Goal: Task Accomplishment & Management: Use online tool/utility

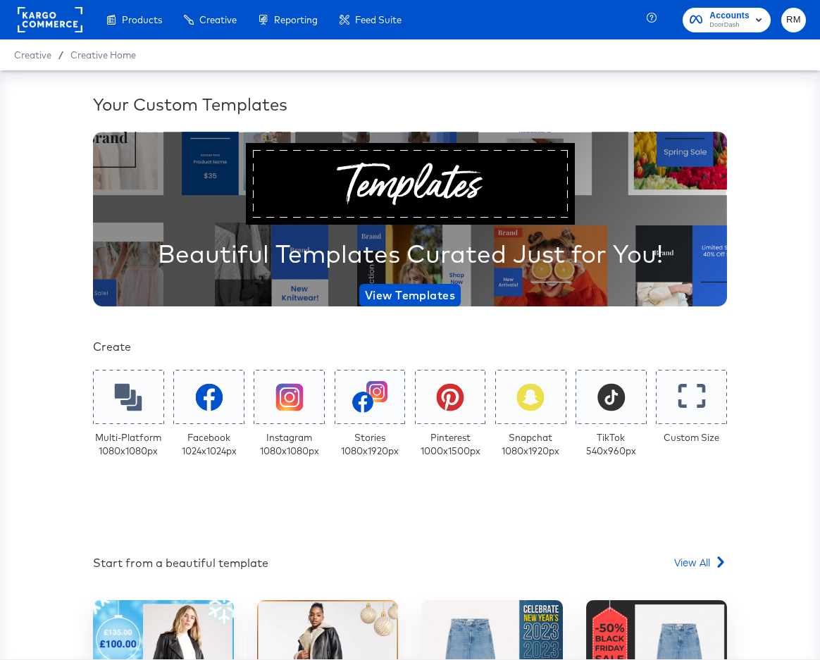
scroll to position [160, 0]
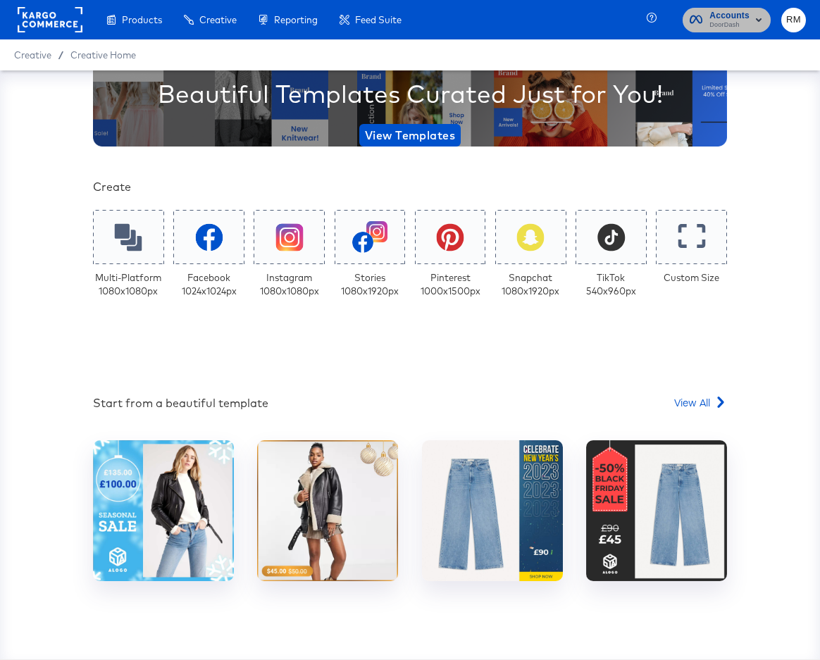
click at [750, 22] on icon "button" at bounding box center [758, 19] width 17 height 17
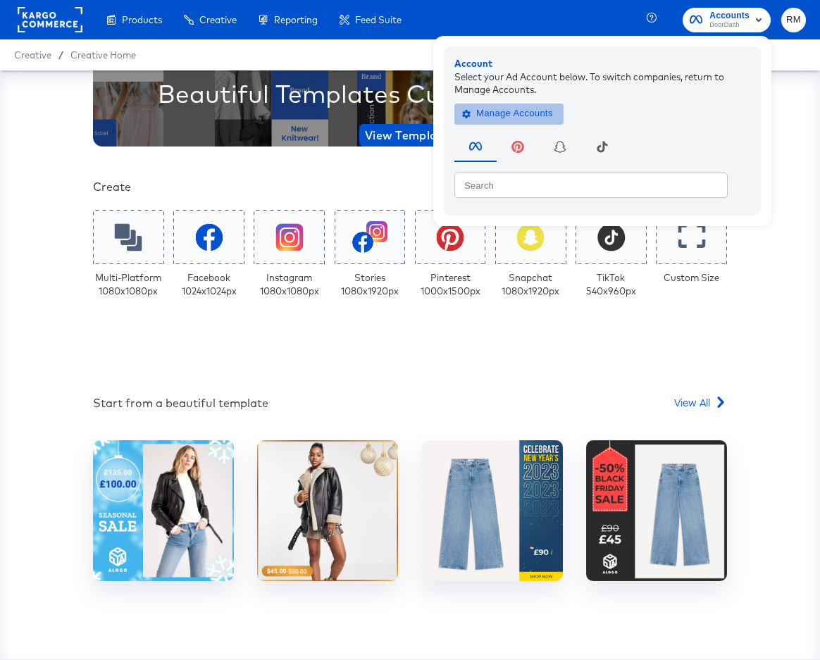
click at [538, 107] on span "Manage Accounts" at bounding box center [509, 114] width 88 height 16
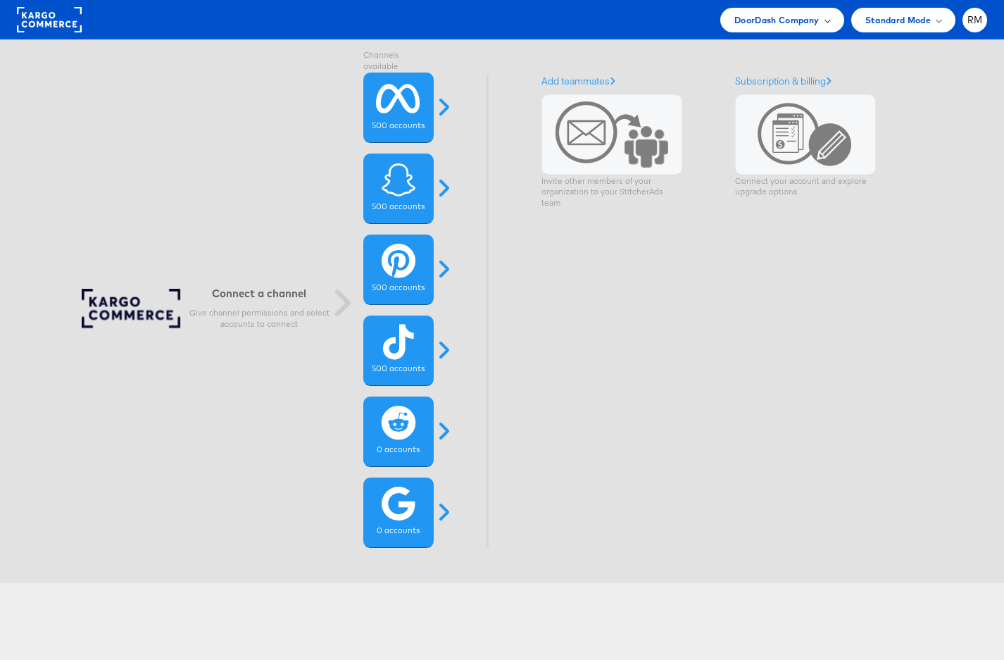
click at [799, 13] on span "DoorDash Company" at bounding box center [777, 20] width 85 height 15
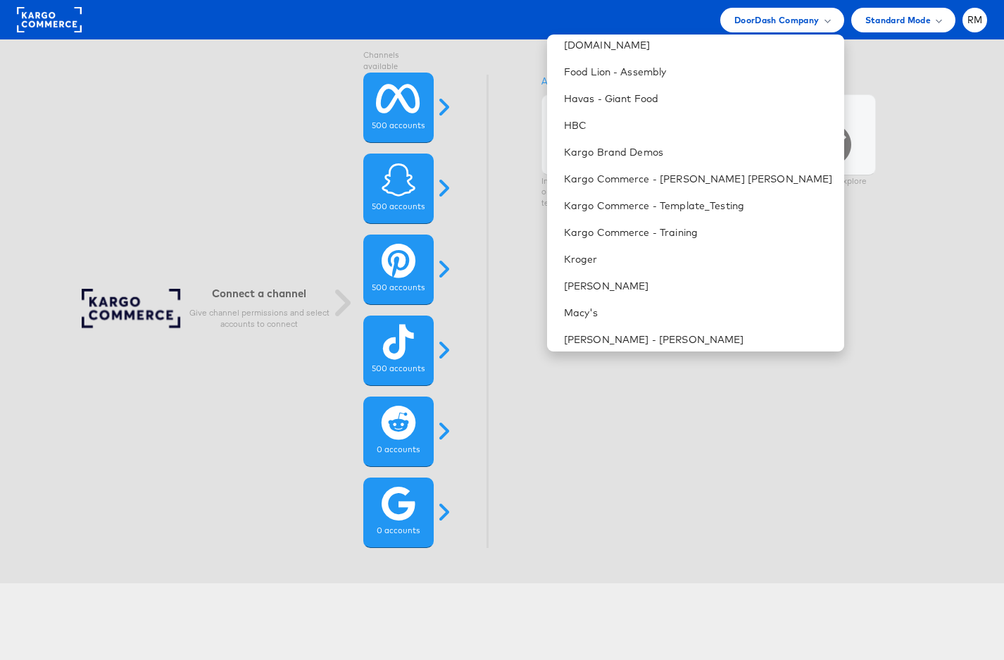
scroll to position [680, 0]
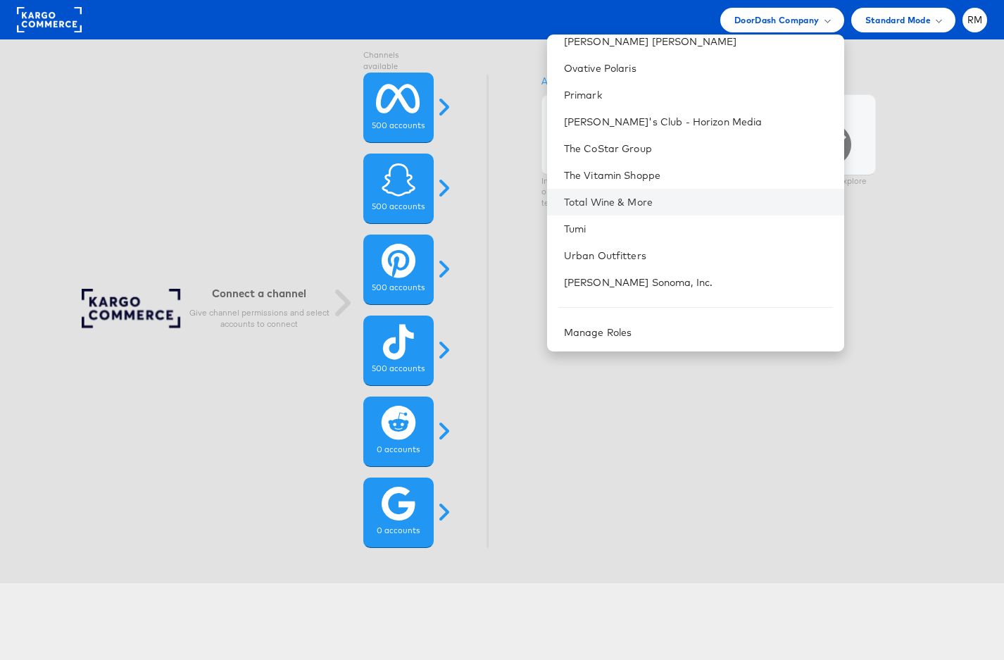
click at [732, 189] on li "Total Wine & More" at bounding box center [695, 202] width 297 height 27
click at [733, 195] on link "Total Wine & More" at bounding box center [698, 202] width 269 height 14
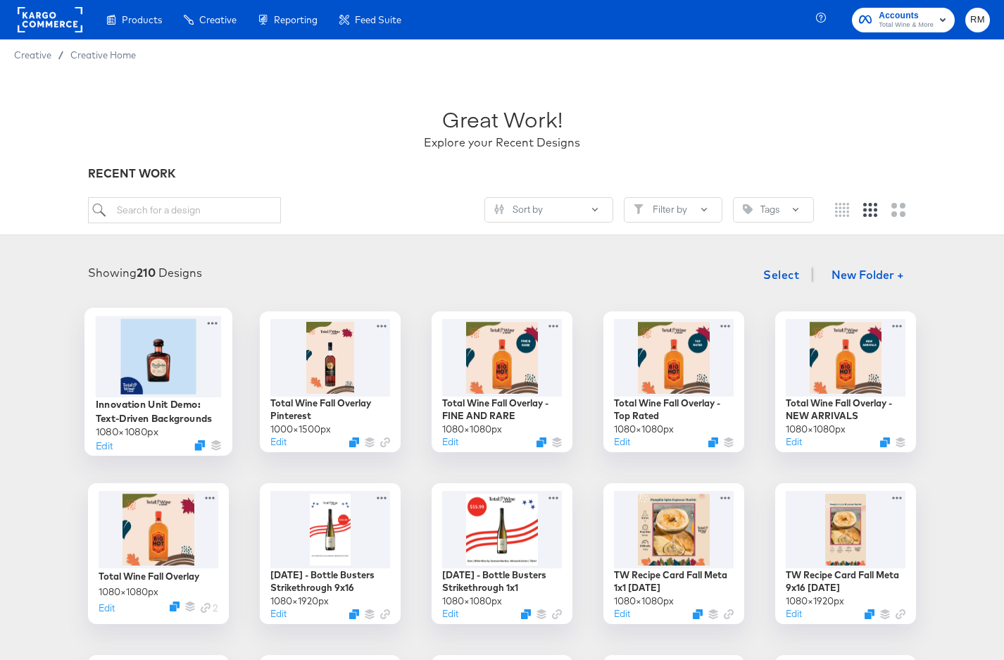
click at [189, 358] on div at bounding box center [159, 356] width 126 height 81
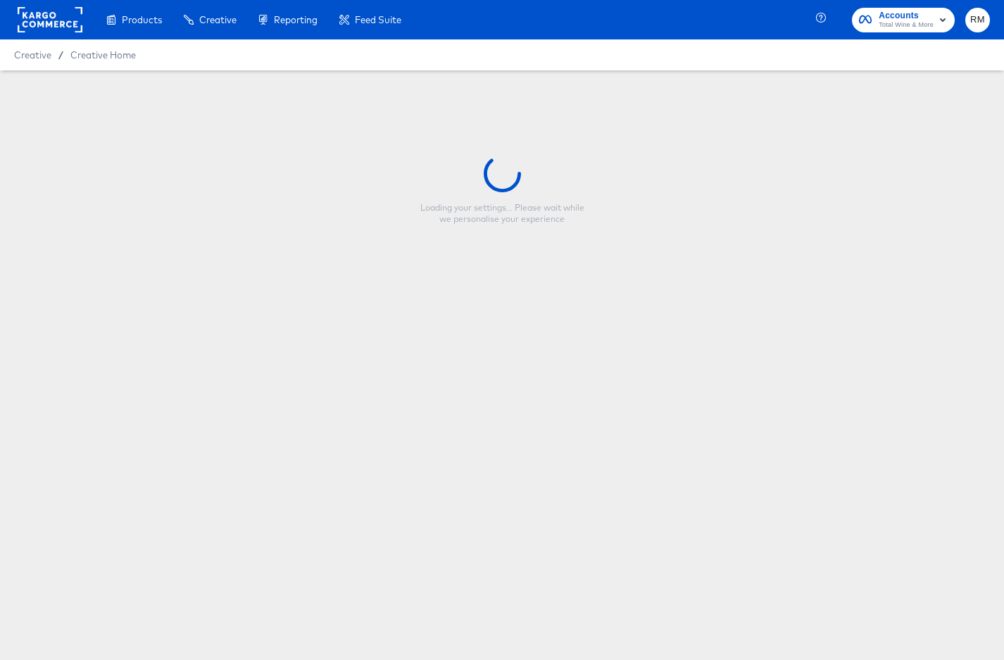
type input "Innovation Unit Demo: Text-Driven Backgrounds"
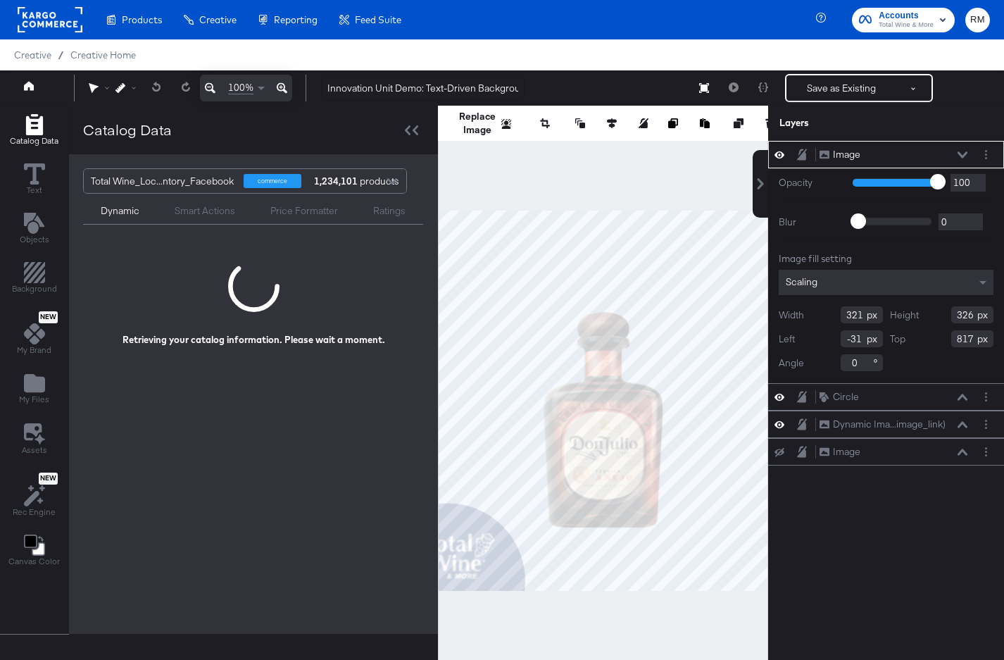
click at [413, 140] on div "Catalog Data" at bounding box center [253, 130] width 369 height 49
click at [409, 137] on div at bounding box center [411, 130] width 25 height 20
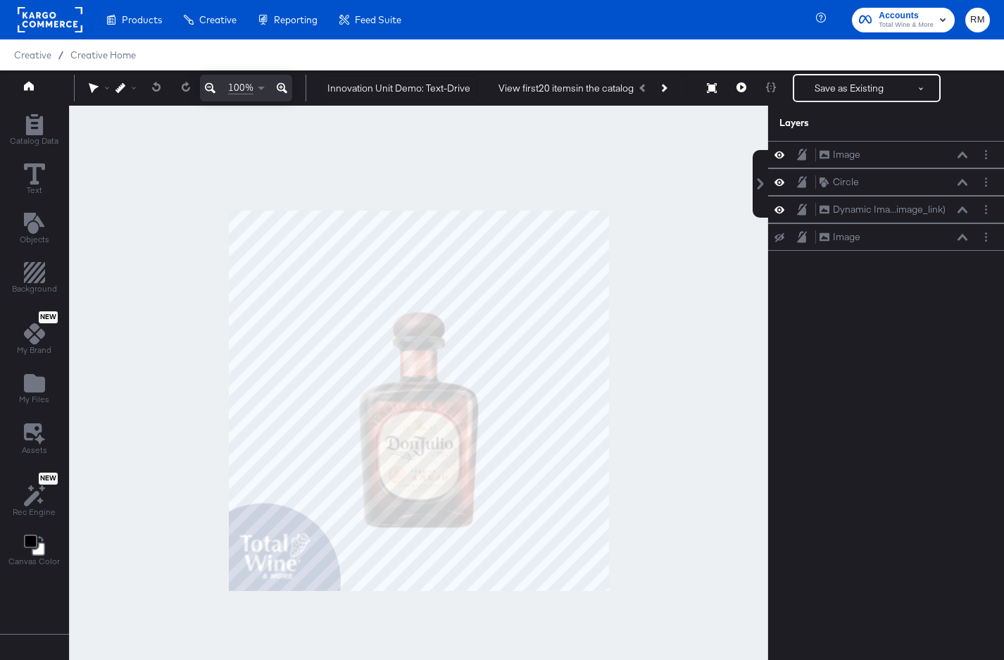
click at [435, 165] on div at bounding box center [418, 401] width 699 height 590
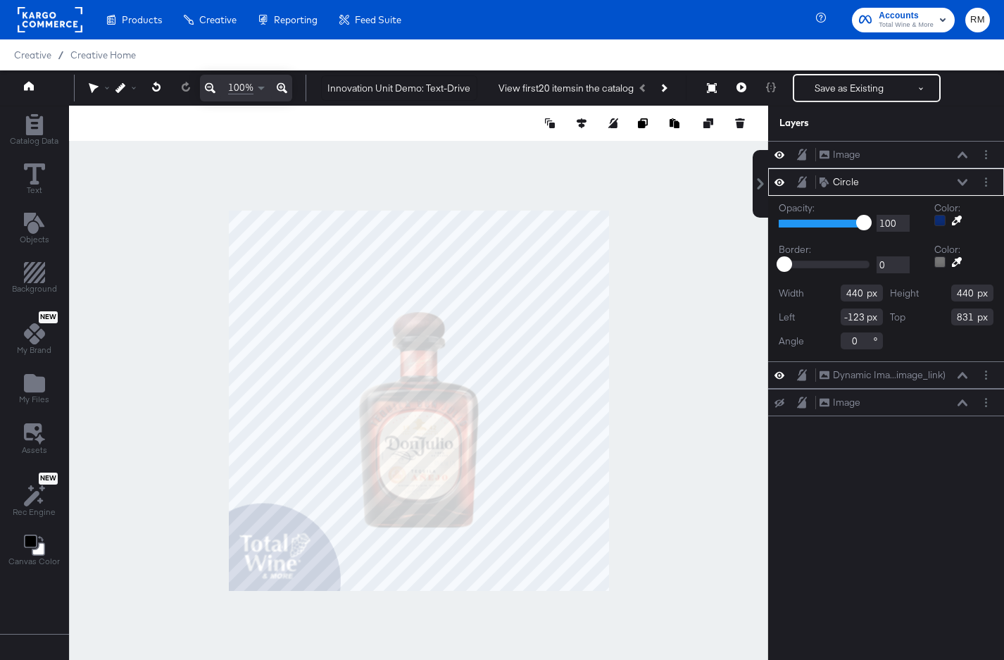
type input "-124"
type input "835"
type input "-121"
type input "838"
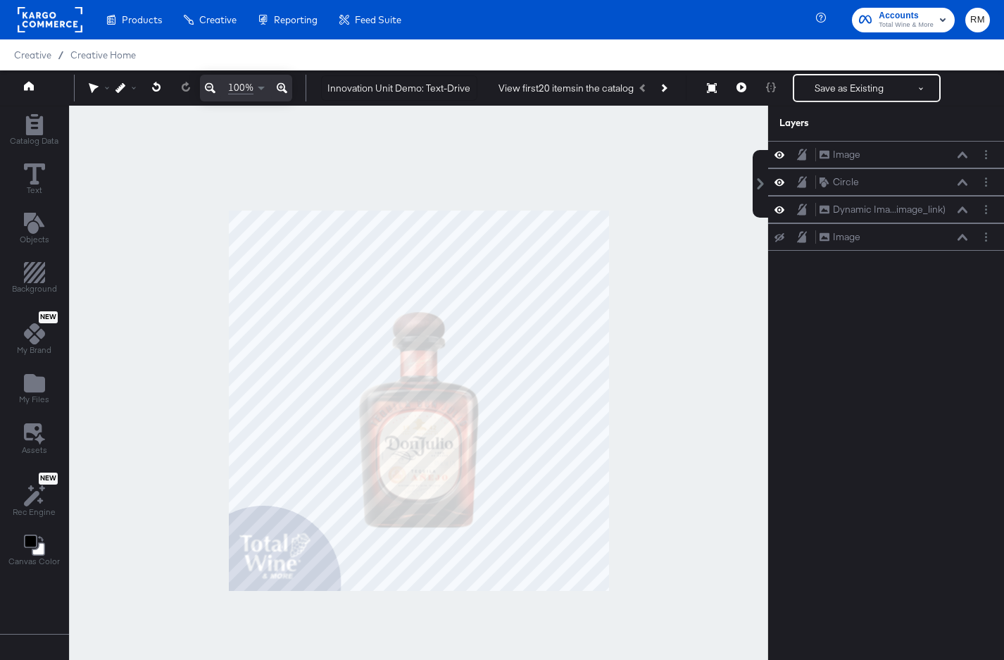
click at [363, 635] on div at bounding box center [418, 401] width 699 height 590
click at [35, 275] on icon "Add Rectangle" at bounding box center [34, 272] width 21 height 21
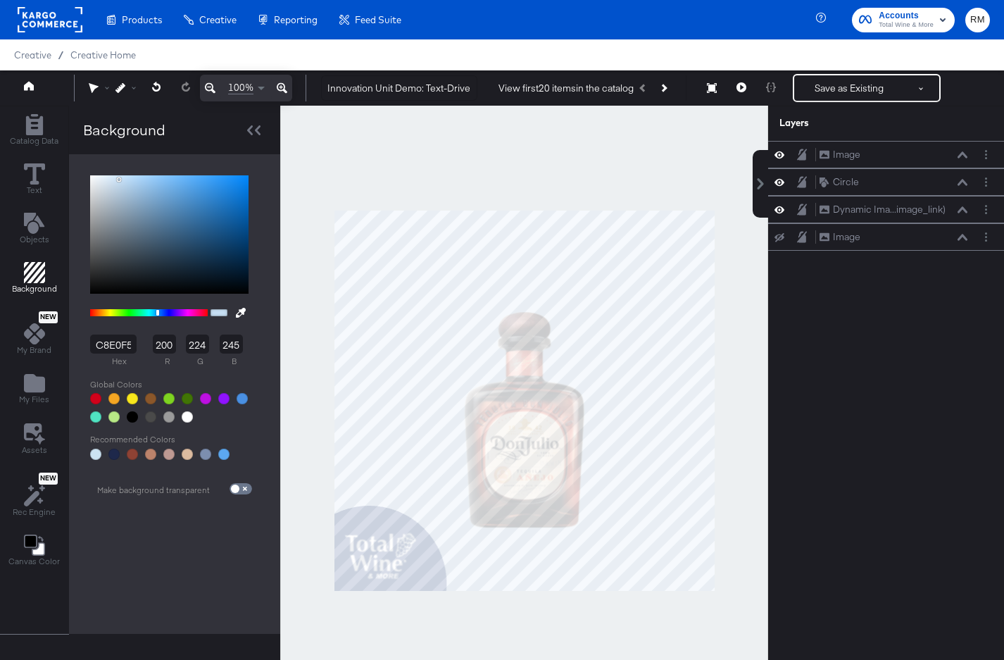
click at [116, 347] on input "C8E0F5" at bounding box center [113, 344] width 46 height 19
type input "1c2"
type input "17"
type input "204"
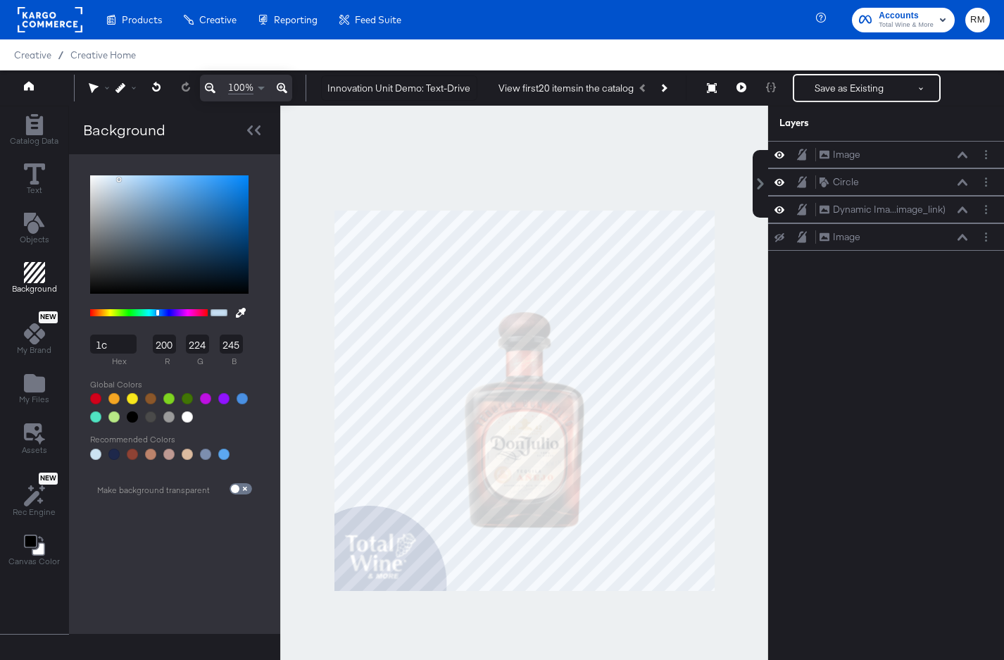
type input "34"
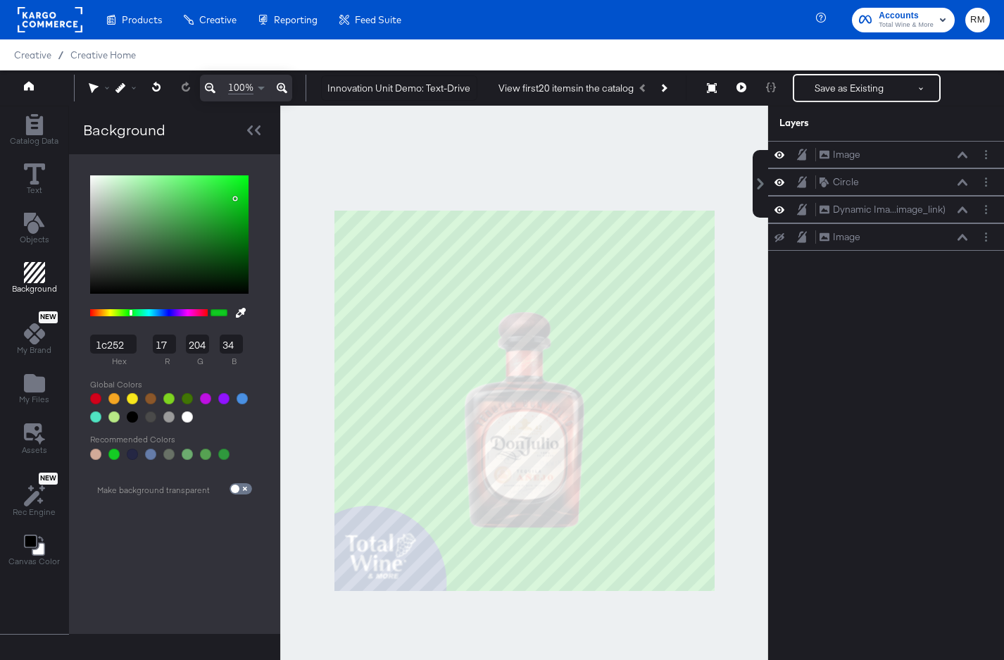
type input "1c252a"
type input "28"
type input "37"
type input "42"
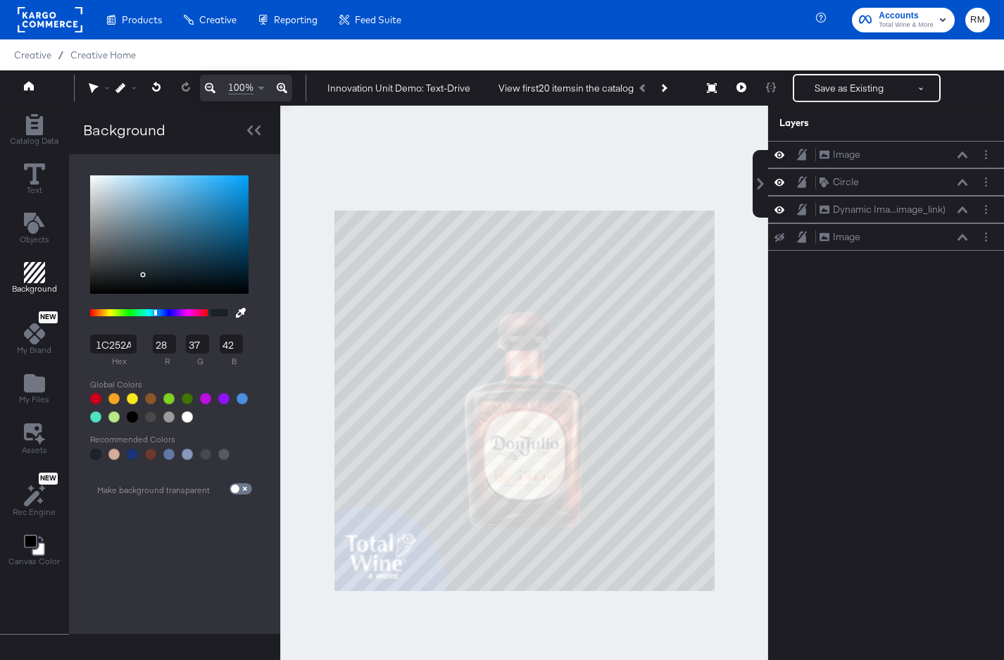
click at [119, 354] on label "hex" at bounding box center [119, 362] width 58 height 16
click at [119, 354] on input "1C252A" at bounding box center [113, 344] width 46 height 19
click at [119, 347] on input "1C252A" at bounding box center [113, 344] width 46 height 19
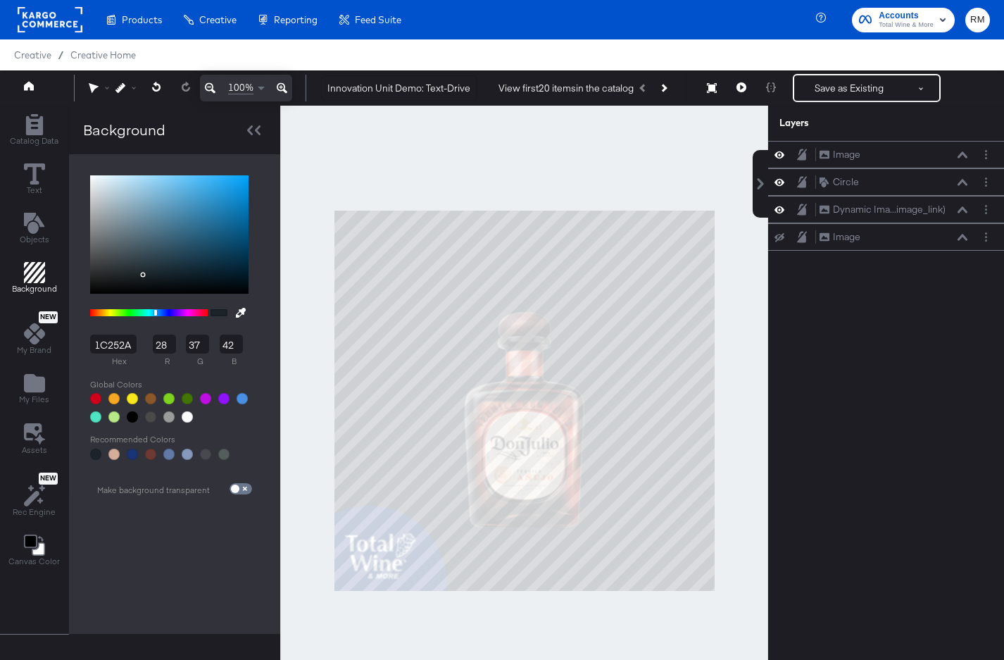
click at [119, 347] on input "1C252A" at bounding box center [113, 344] width 46 height 19
type input "b6e"
type input "187"
type input "102"
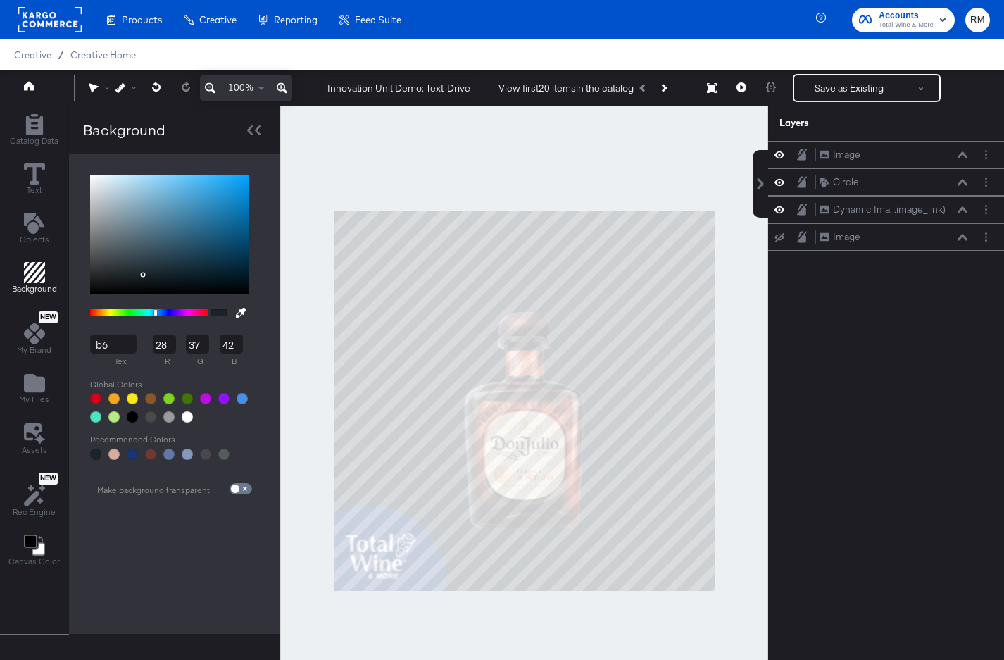
type input "238"
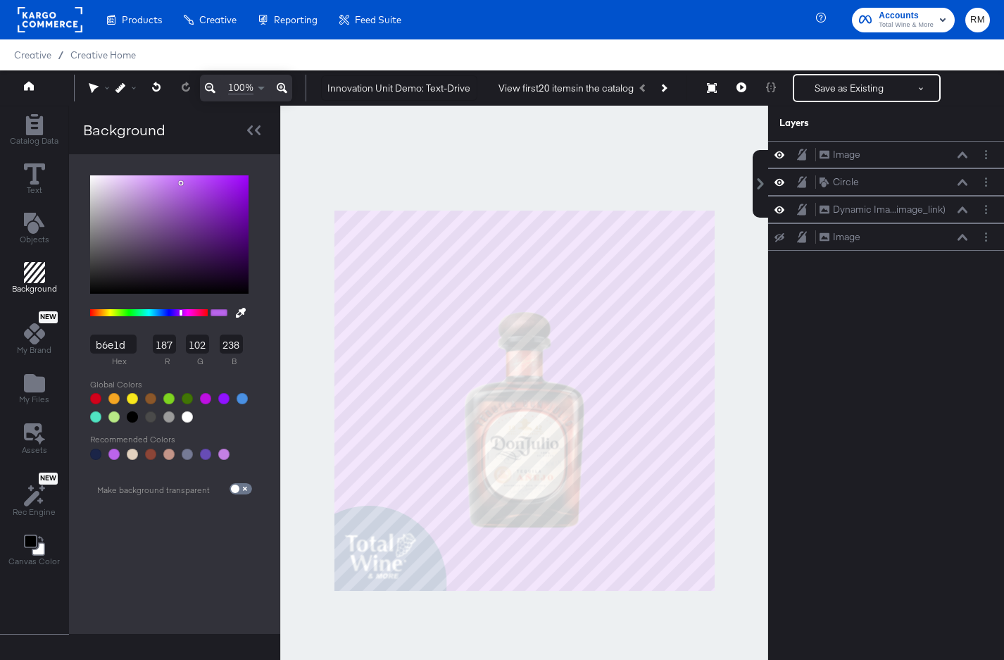
type input "b6e1d7"
type input "182"
type input "225"
type input "215"
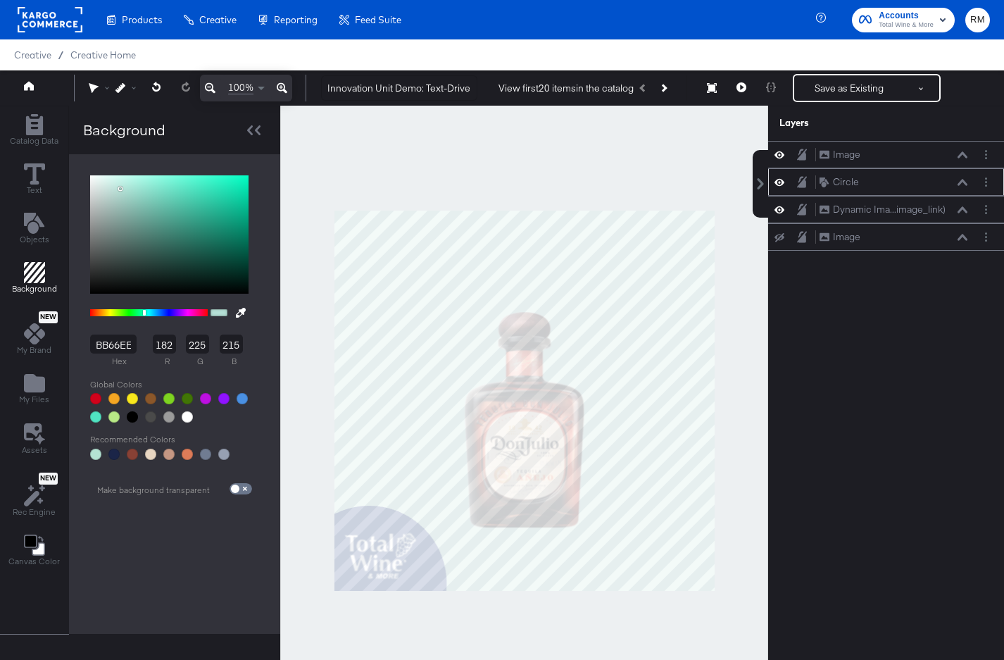
click at [961, 182] on icon at bounding box center [963, 182] width 10 height 7
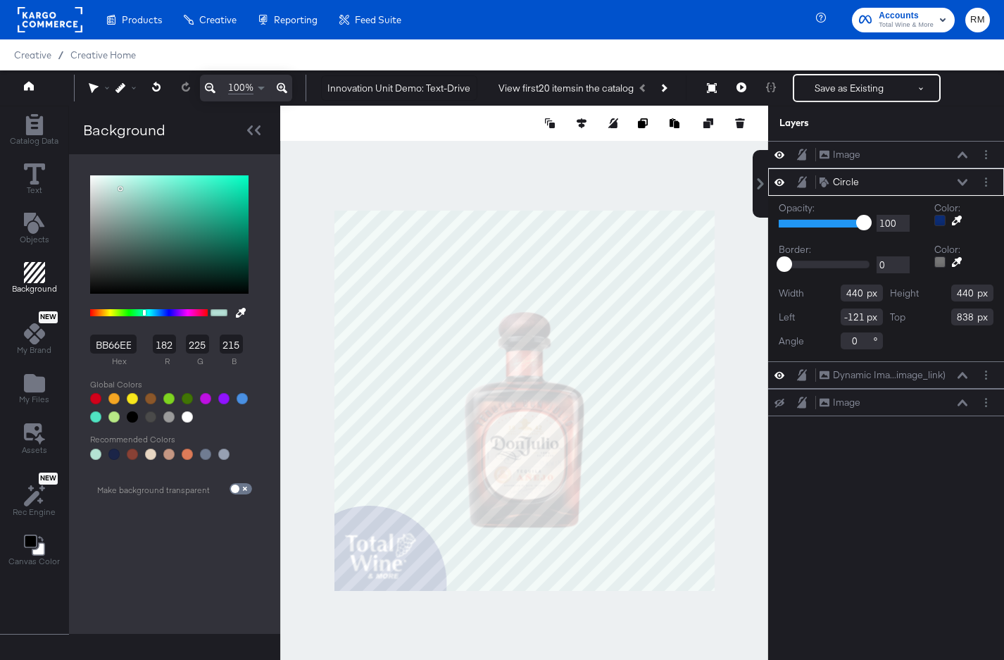
click at [124, 338] on input "BB66EE" at bounding box center [113, 344] width 46 height 19
type input "007"
type input "0"
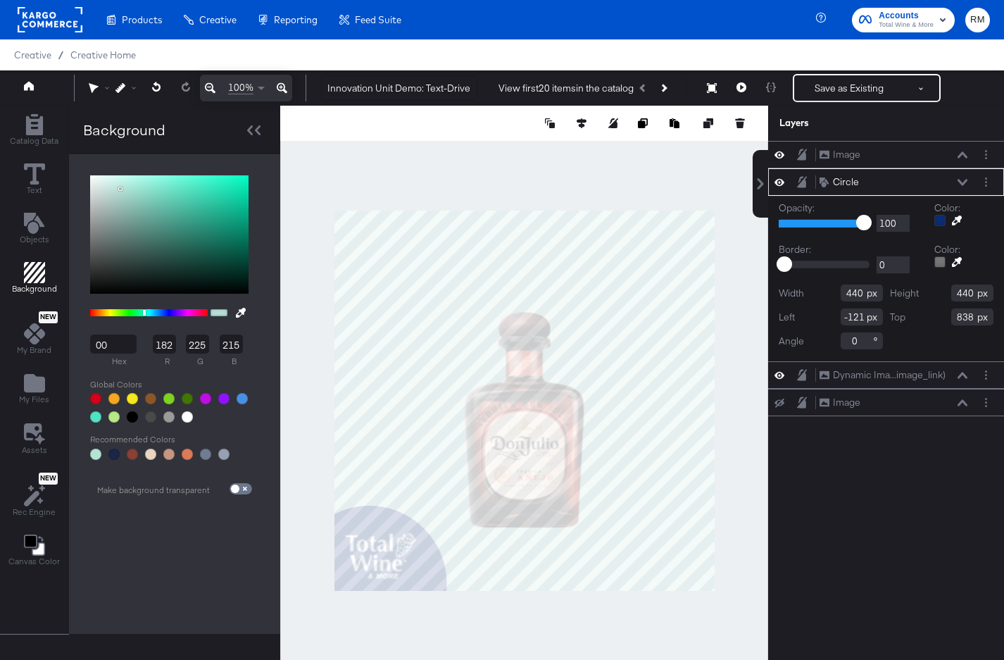
type input "119"
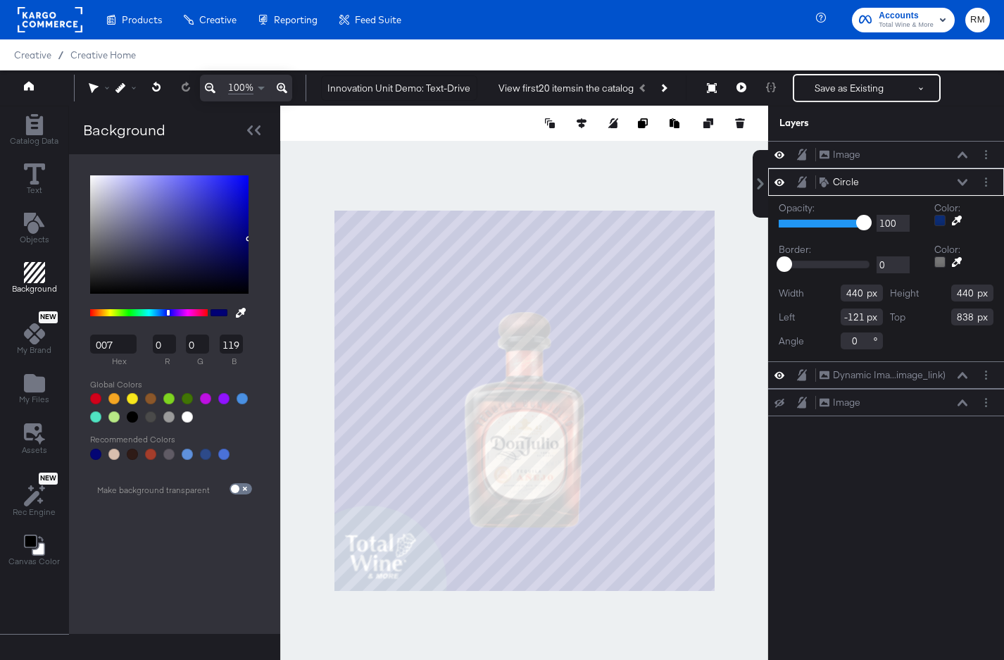
type input "182"
type input "225"
type input "215"
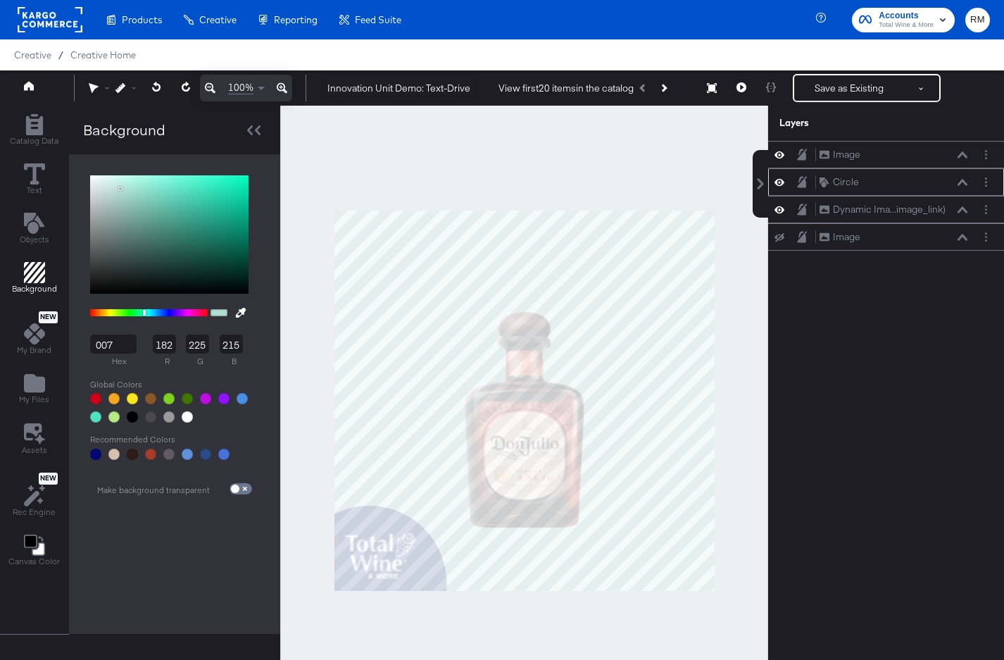
click at [966, 185] on icon at bounding box center [963, 182] width 10 height 6
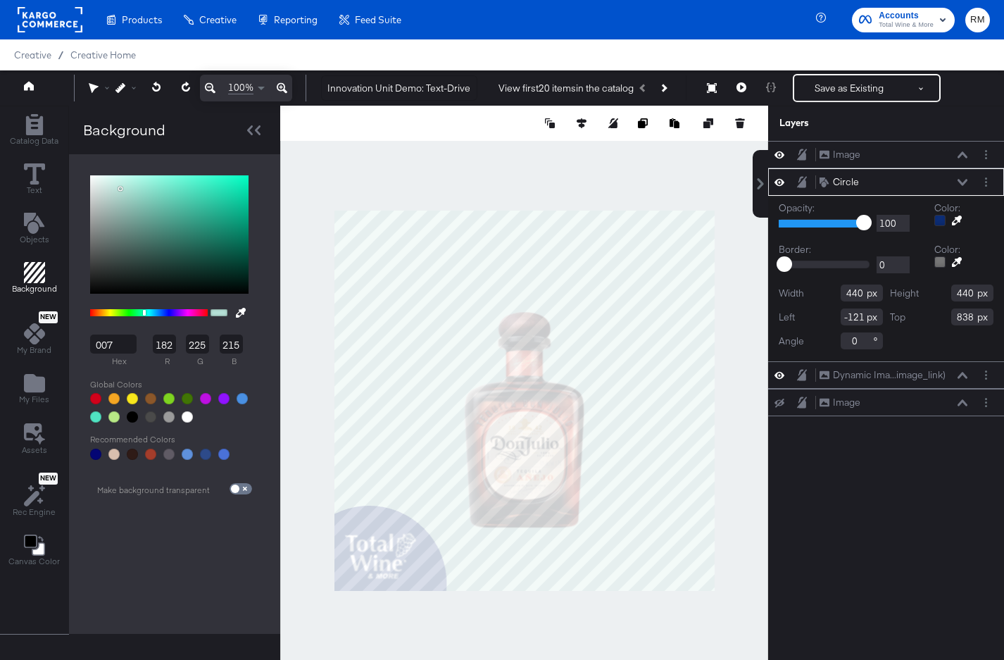
type input "B6E1D7"
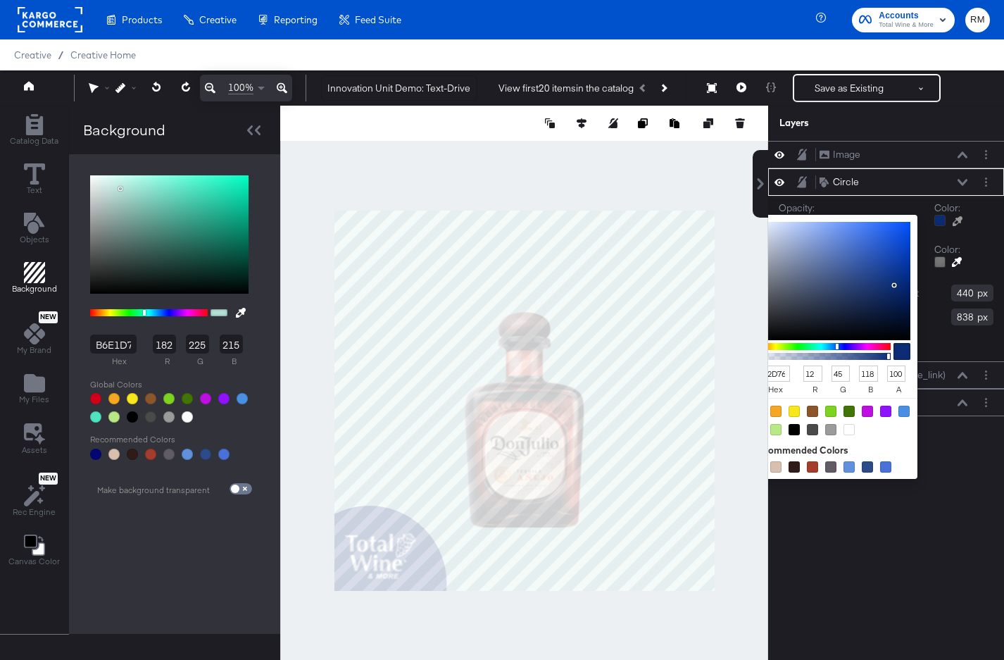
click at [938, 220] on div at bounding box center [940, 220] width 11 height 11
click at [774, 374] on input "0C2D76" at bounding box center [771, 374] width 38 height 16
type input "007"
type input "0"
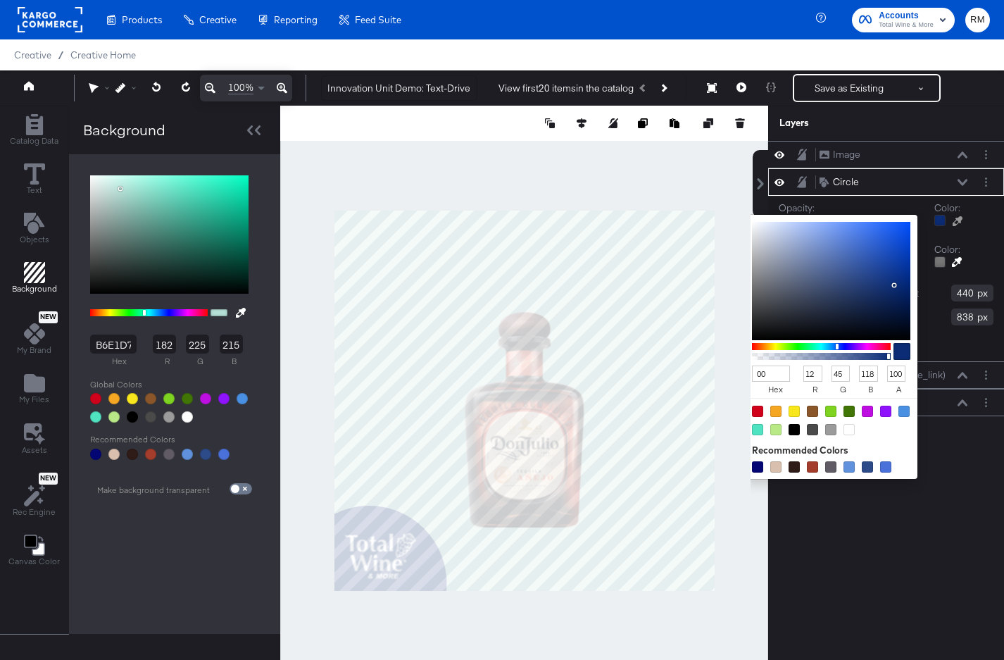
type input "0"
type input "119"
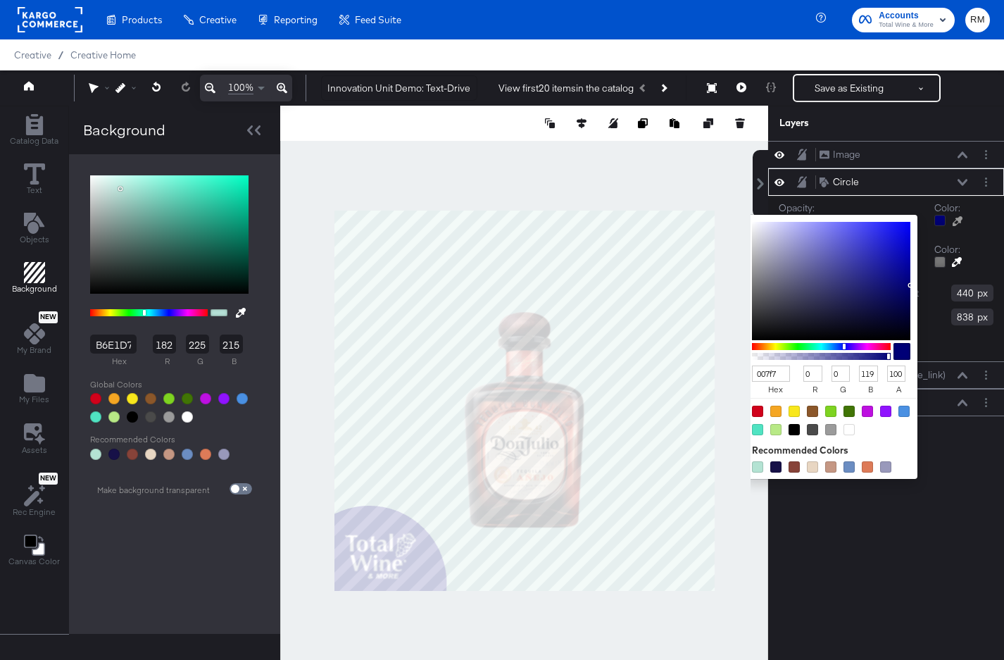
type input "007f73"
type input "127"
type input "115"
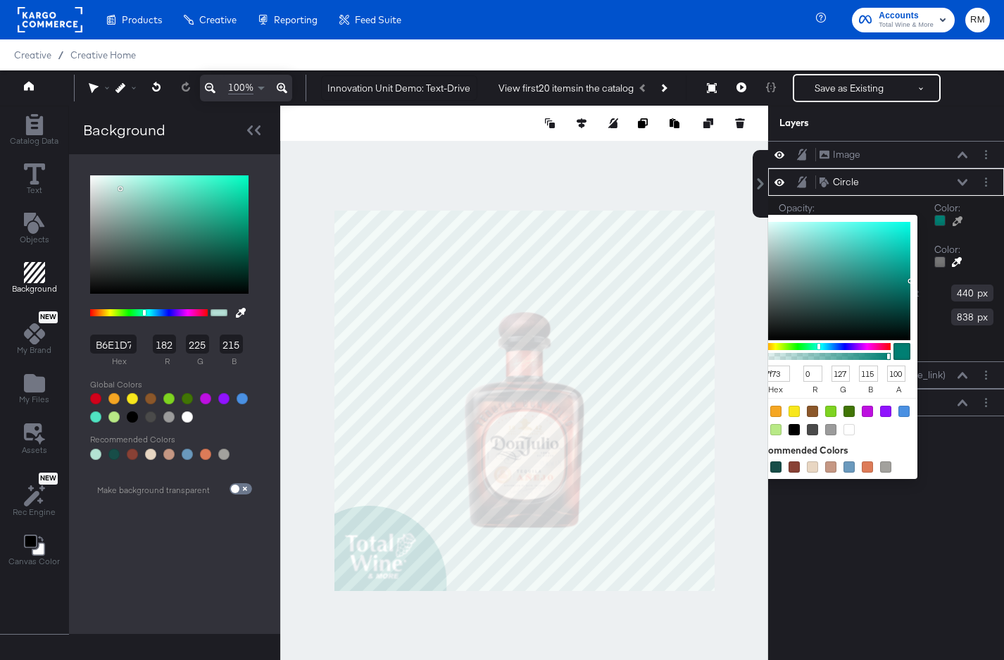
click at [885, 571] on div "Image Image Circle Circle Opacity: 1 100 100 Color: 007f73 hex 0 r 127 g 115 b …" at bounding box center [886, 407] width 236 height 533
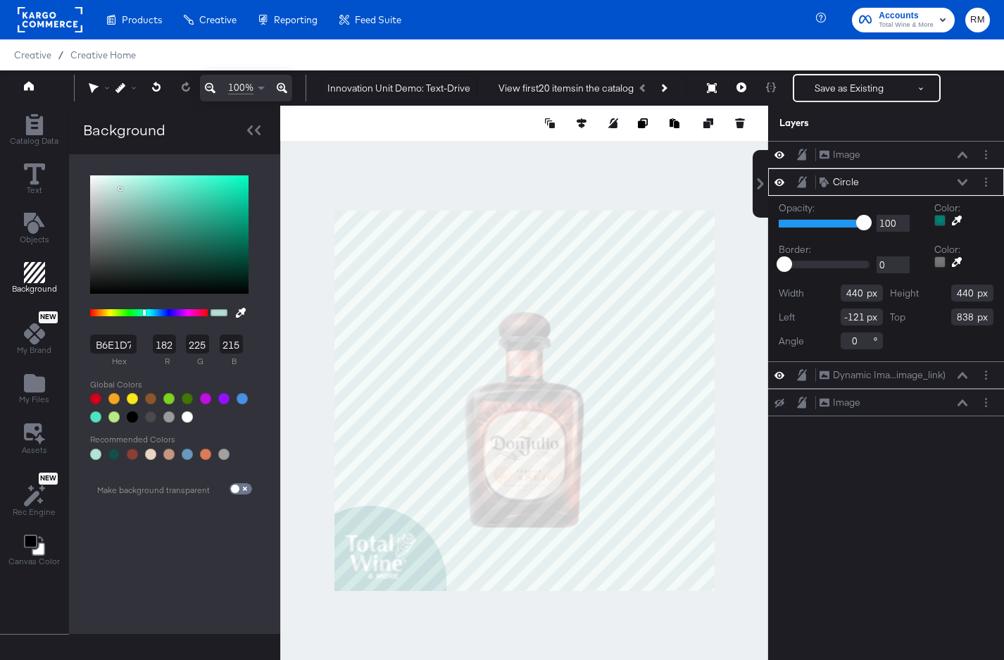
click at [885, 571] on div "Image Image Circle Circle Opacity: 1 100 100 Color: Border: 0 218 0 Color: Widt…" at bounding box center [886, 407] width 236 height 533
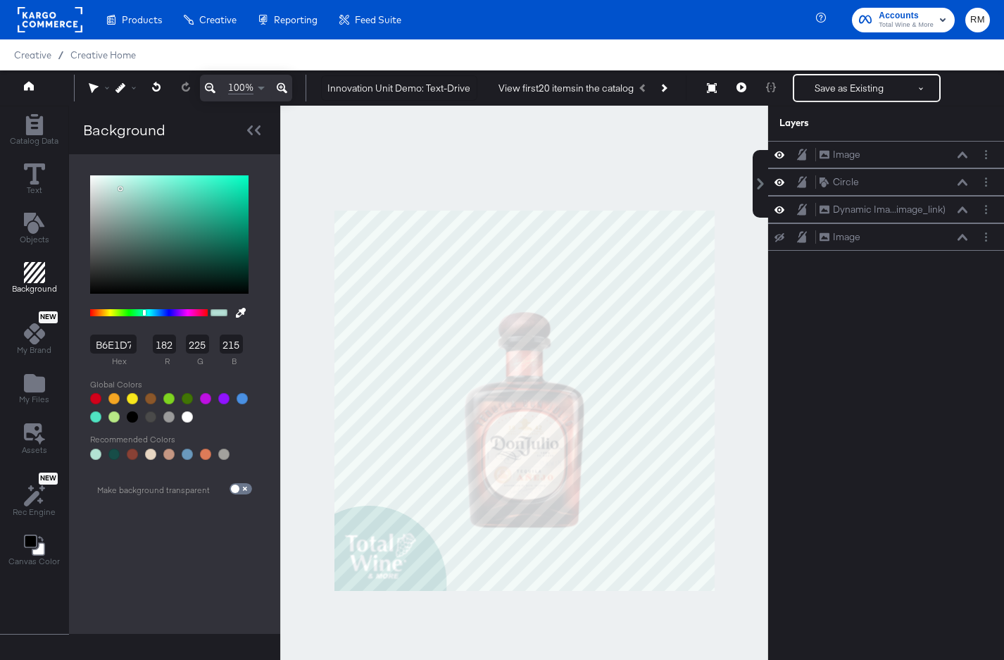
click at [756, 539] on div at bounding box center [524, 401] width 488 height 590
click at [249, 143] on div "Background" at bounding box center [174, 130] width 211 height 49
click at [250, 127] on icon at bounding box center [250, 130] width 6 height 10
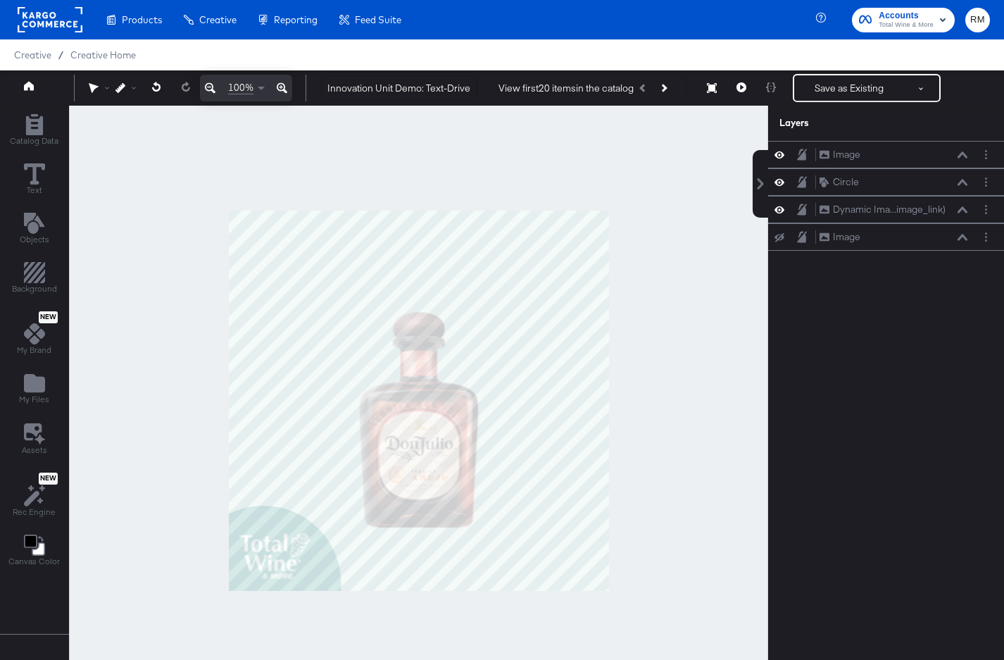
click at [9, 220] on div "Catalog Data Text Objects Background New My Brand My Files Assets New Rec Engin…" at bounding box center [34, 341] width 68 height 470
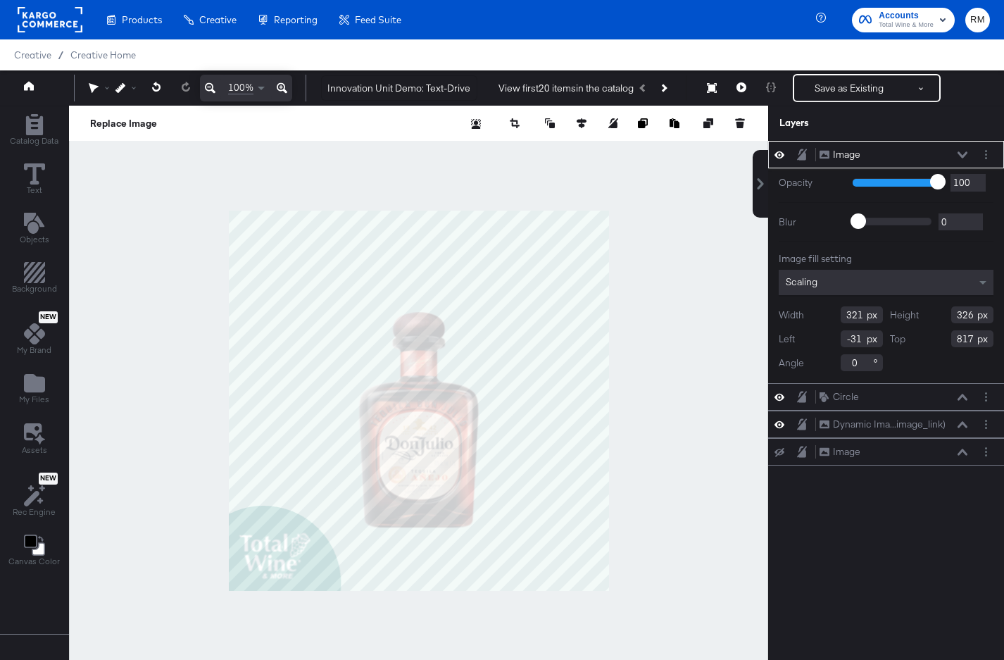
type input "838"
type input "0"
type input "281"
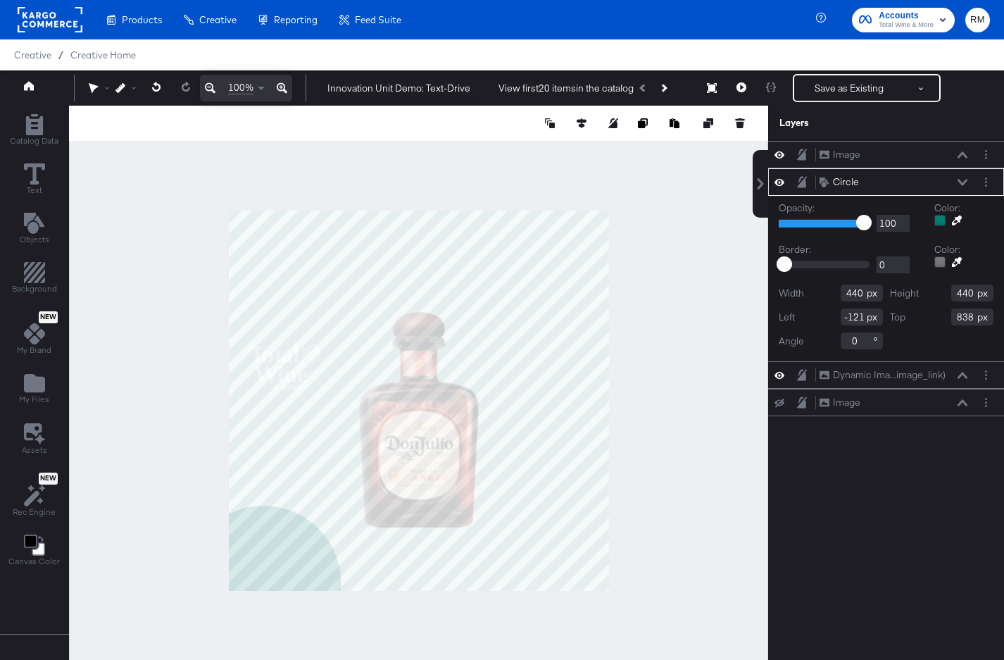
type input "698"
type input "567"
type input "580"
type input "-179"
type input "872"
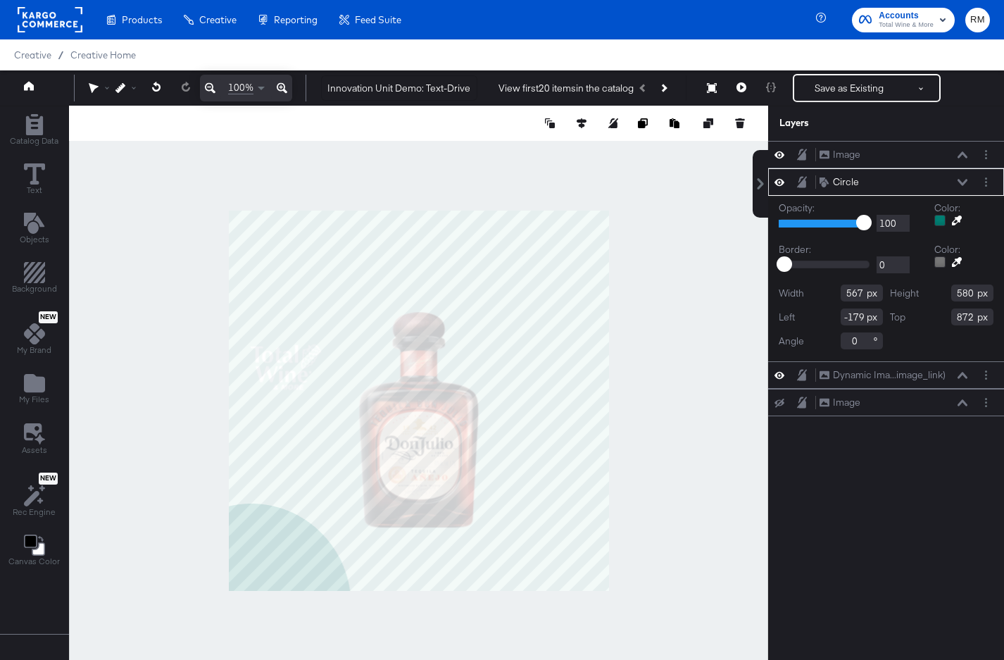
type input "-227"
type input "840"
type input "577"
type input "590"
type input "870"
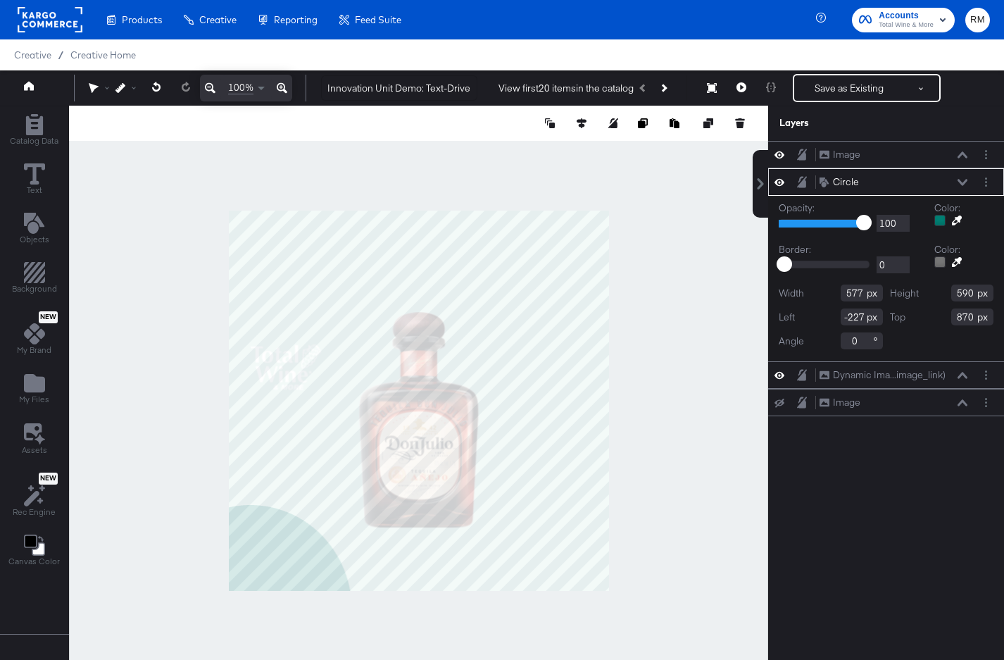
type input "560"
type input "-215"
type input "868"
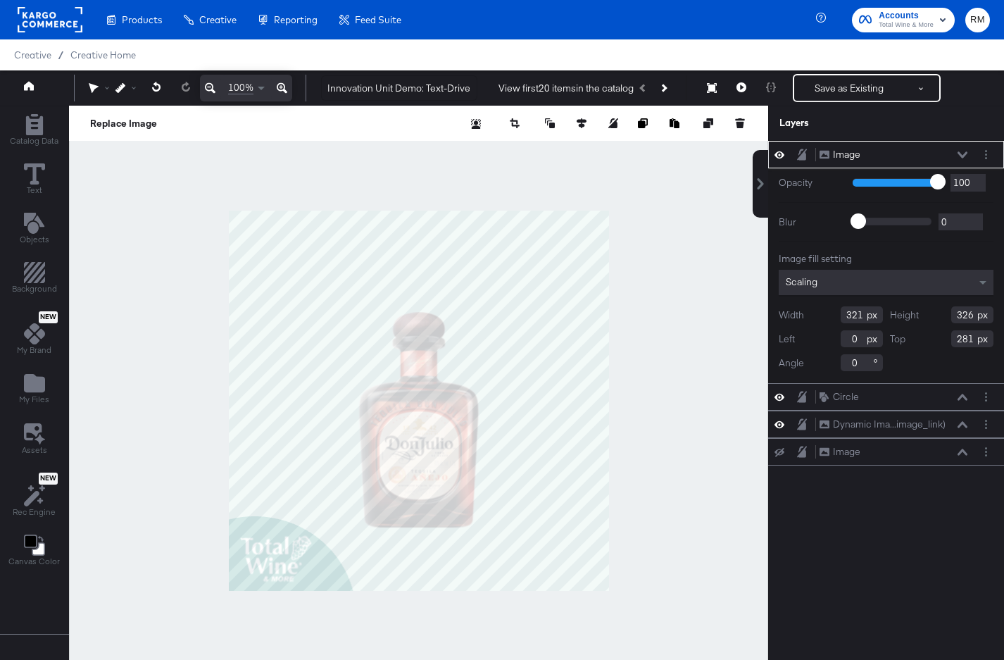
type input "-34"
type input "825"
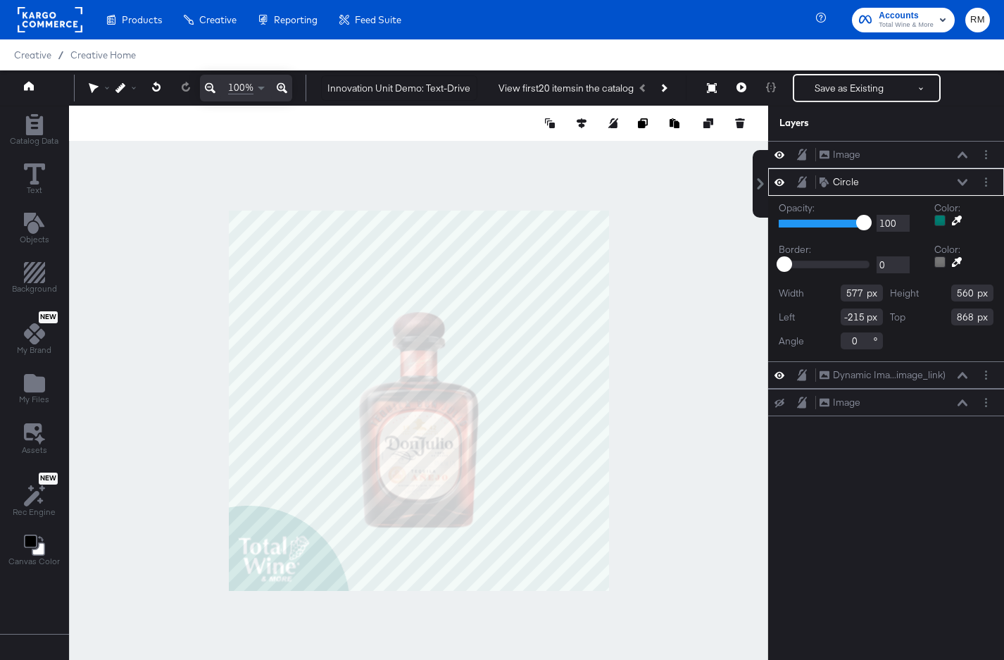
type input "-241"
type input "838"
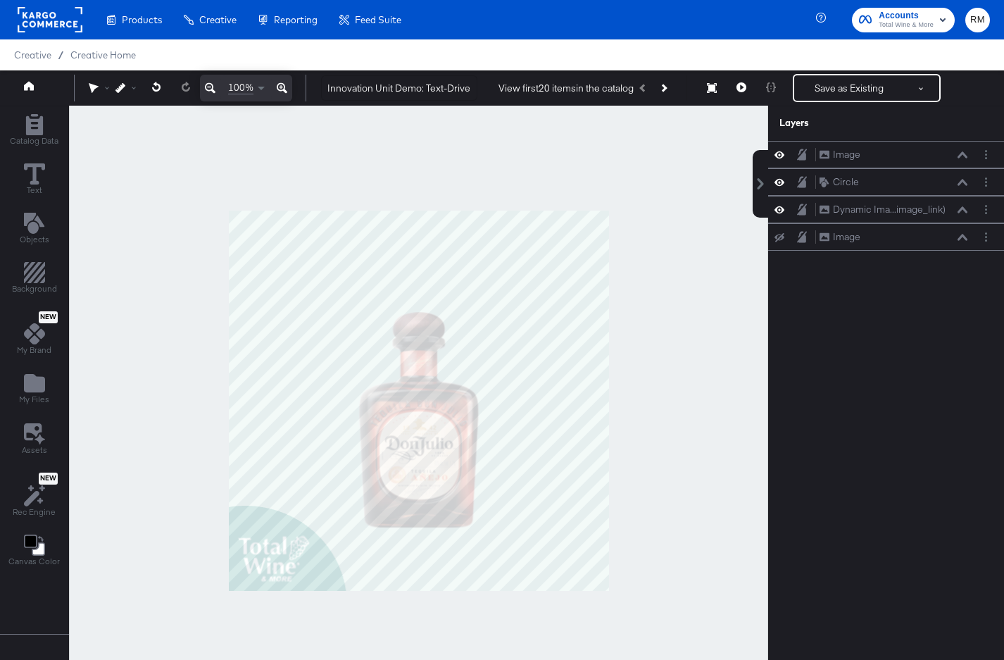
click at [613, 551] on div at bounding box center [418, 401] width 699 height 590
click at [835, 85] on button "Save as Existing" at bounding box center [849, 87] width 110 height 25
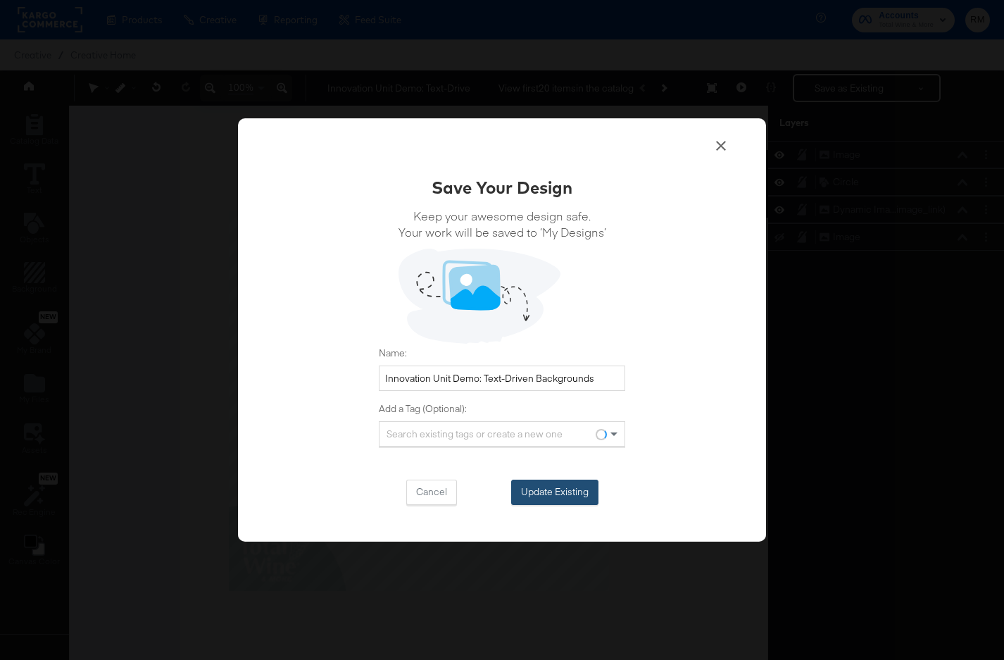
click at [550, 492] on button "Update Existing" at bounding box center [554, 492] width 87 height 25
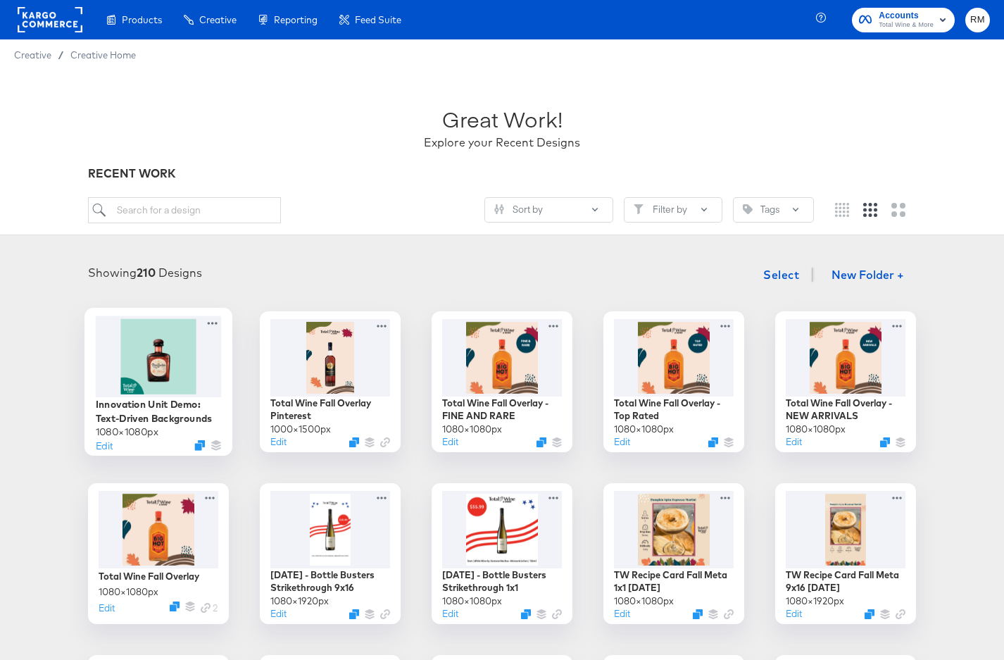
click at [167, 370] on div at bounding box center [159, 356] width 126 height 81
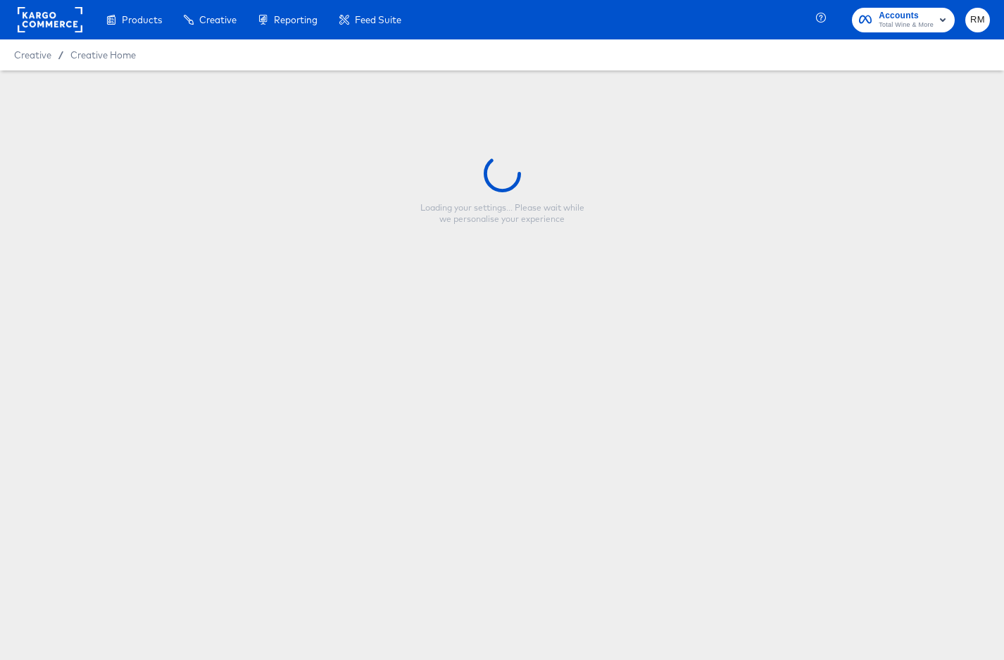
type input "Innovation Unit Demo: Text-Driven Backgrounds"
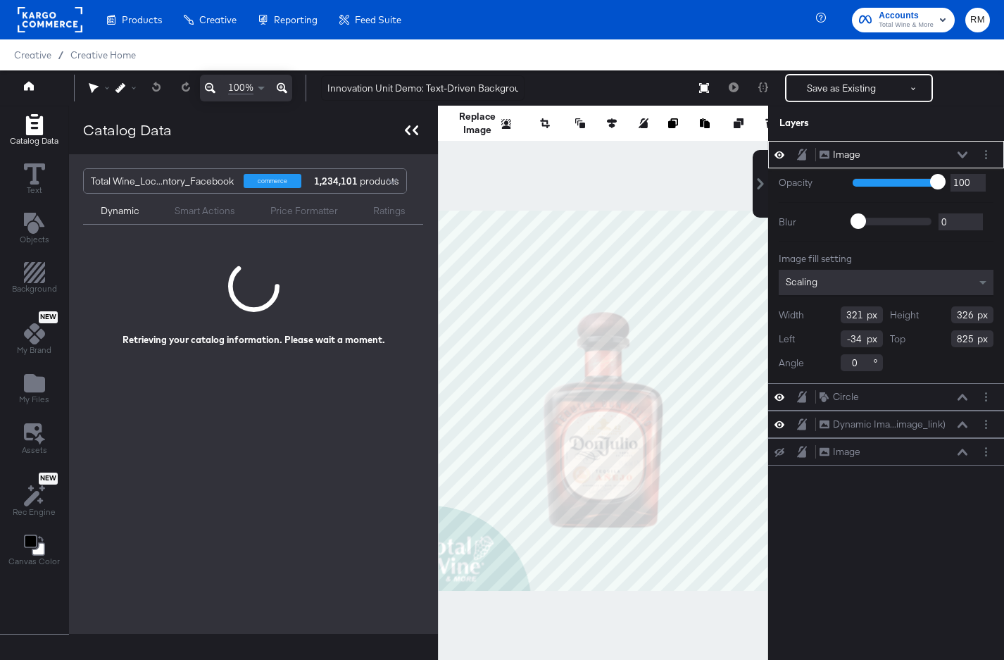
click at [409, 133] on icon at bounding box center [411, 130] width 13 height 10
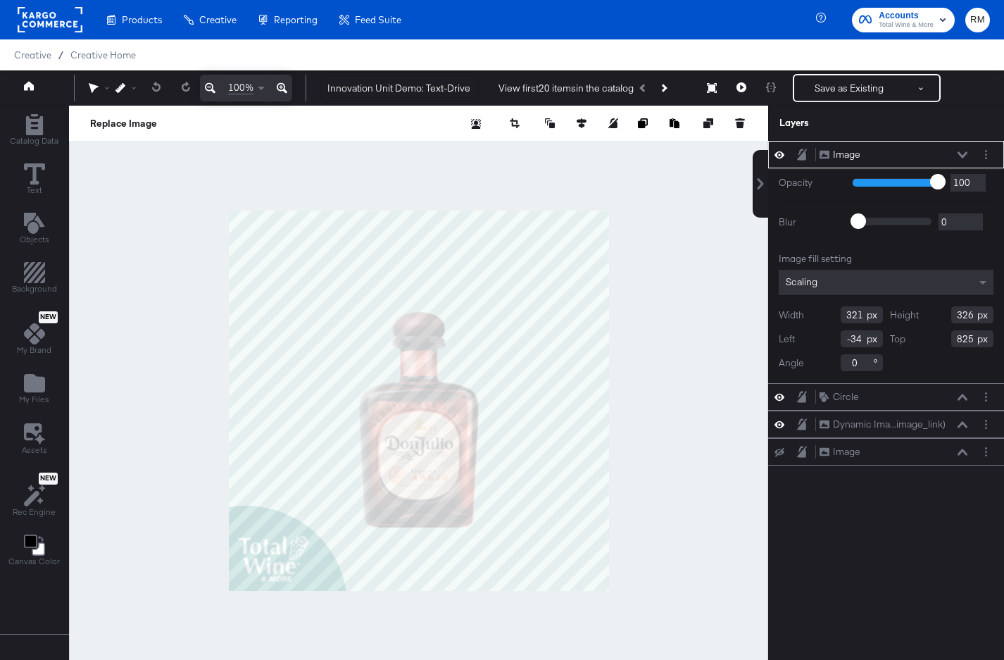
click at [655, 406] on div at bounding box center [418, 401] width 699 height 590
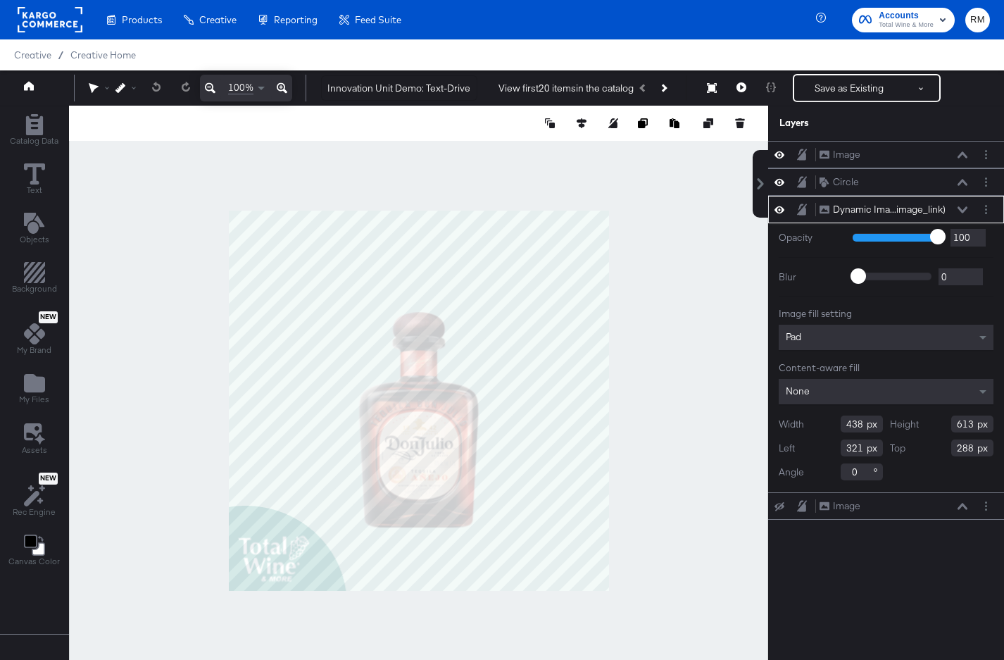
click at [652, 233] on div at bounding box center [418, 401] width 699 height 590
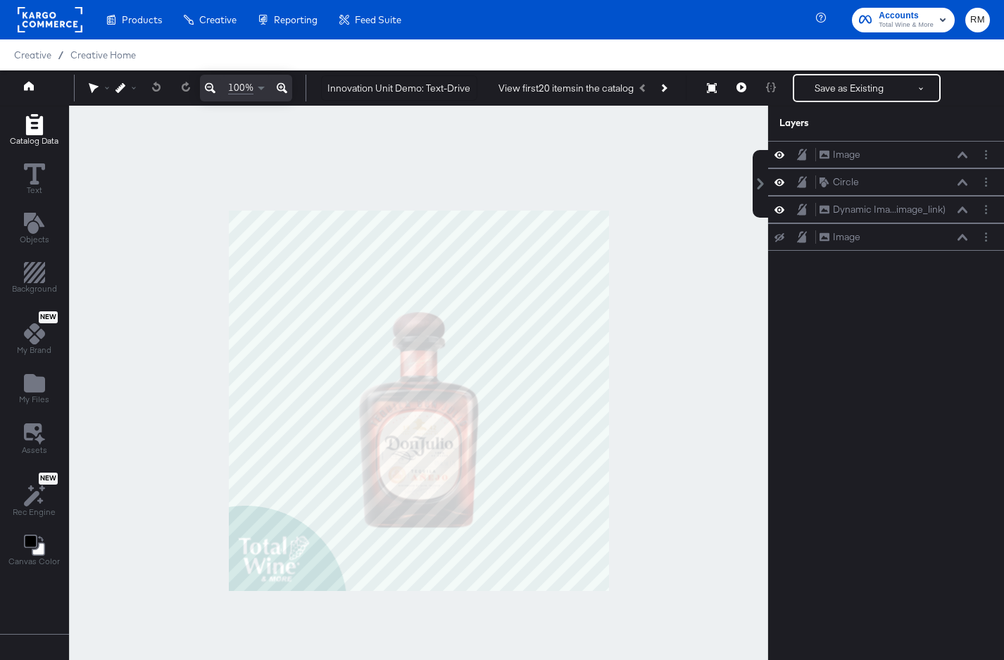
click at [51, 116] on div "Catalog Data" at bounding box center [34, 130] width 49 height 32
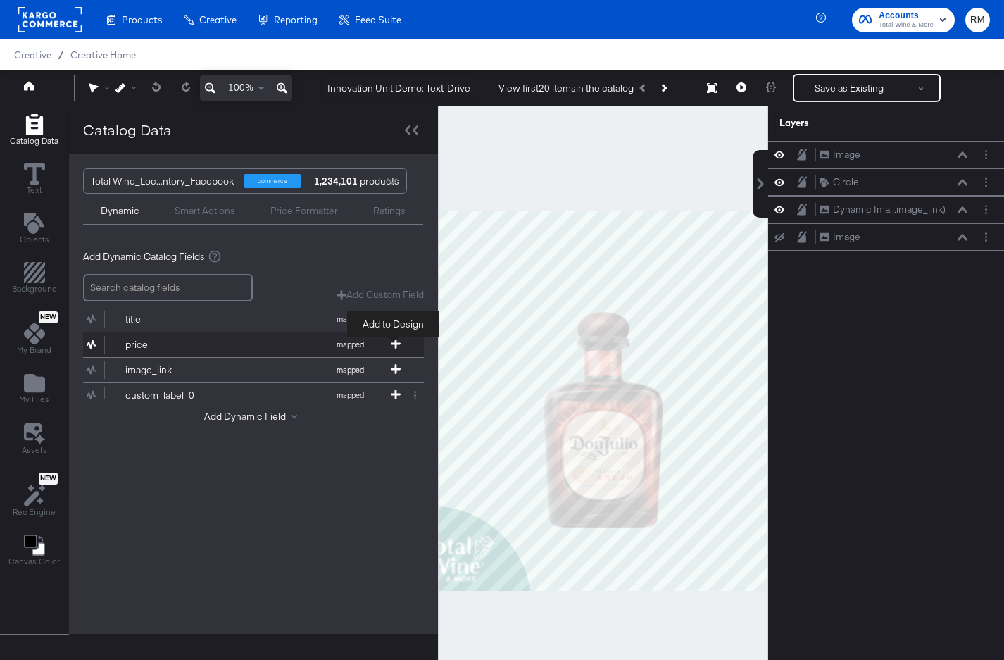
click at [397, 342] on icon at bounding box center [396, 344] width 10 height 10
click at [406, 126] on icon at bounding box center [408, 130] width 6 height 10
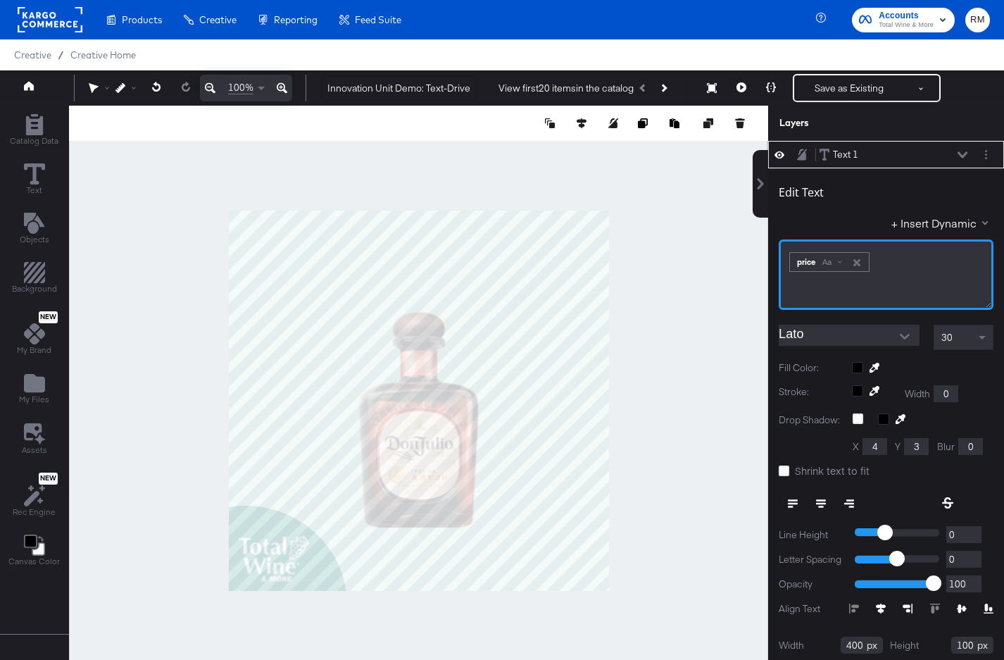
click at [837, 270] on div "price Aa" at bounding box center [829, 262] width 79 height 18
click at [832, 261] on span "Aa" at bounding box center [827, 261] width 9 height 11
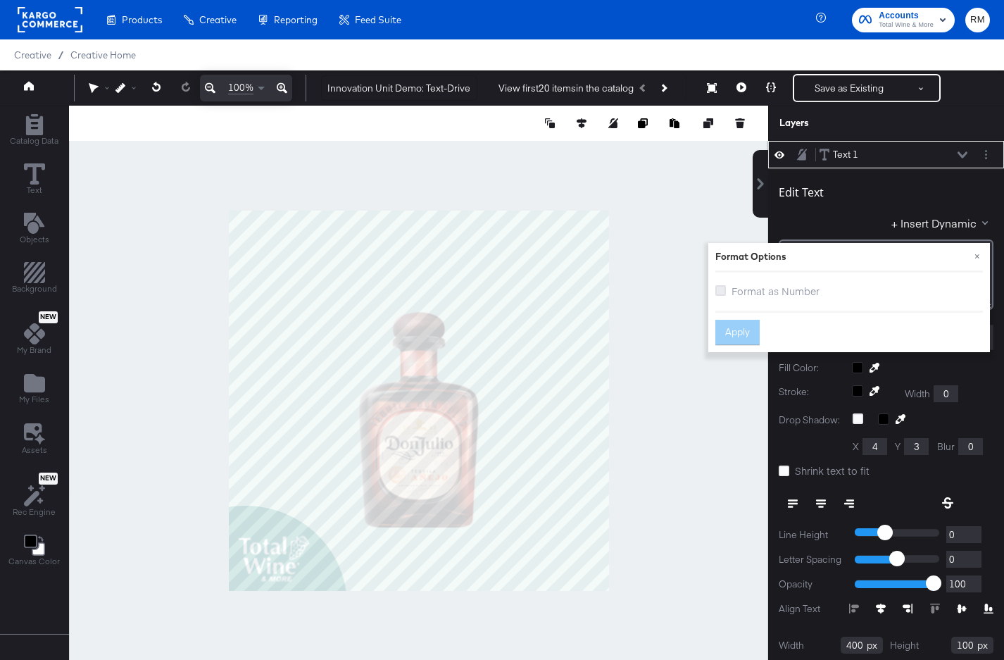
click at [723, 289] on icon at bounding box center [721, 290] width 11 height 11
click at [0, 0] on input "Format as Number" at bounding box center [0, 0] width 0 height 0
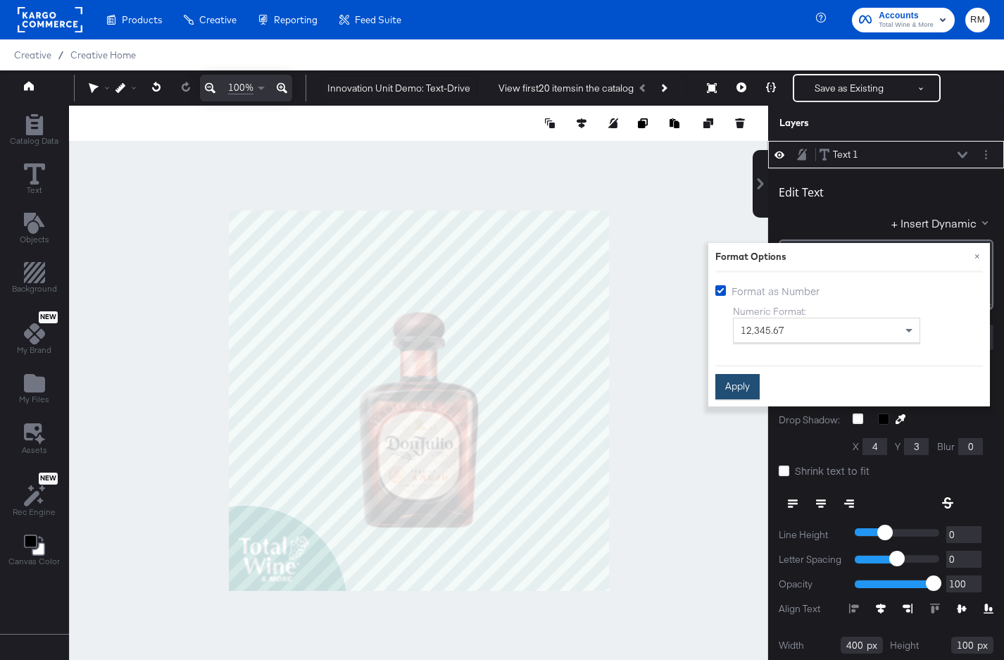
click at [749, 385] on button "Apply" at bounding box center [738, 386] width 44 height 25
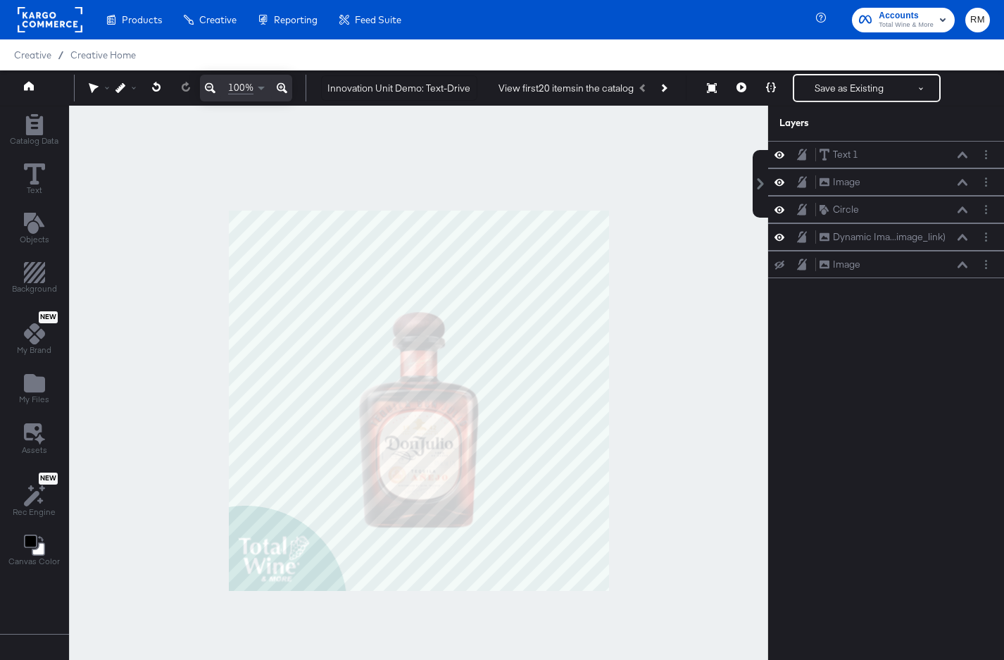
click at [130, 346] on div at bounding box center [418, 401] width 699 height 590
click at [961, 154] on icon at bounding box center [963, 154] width 10 height 6
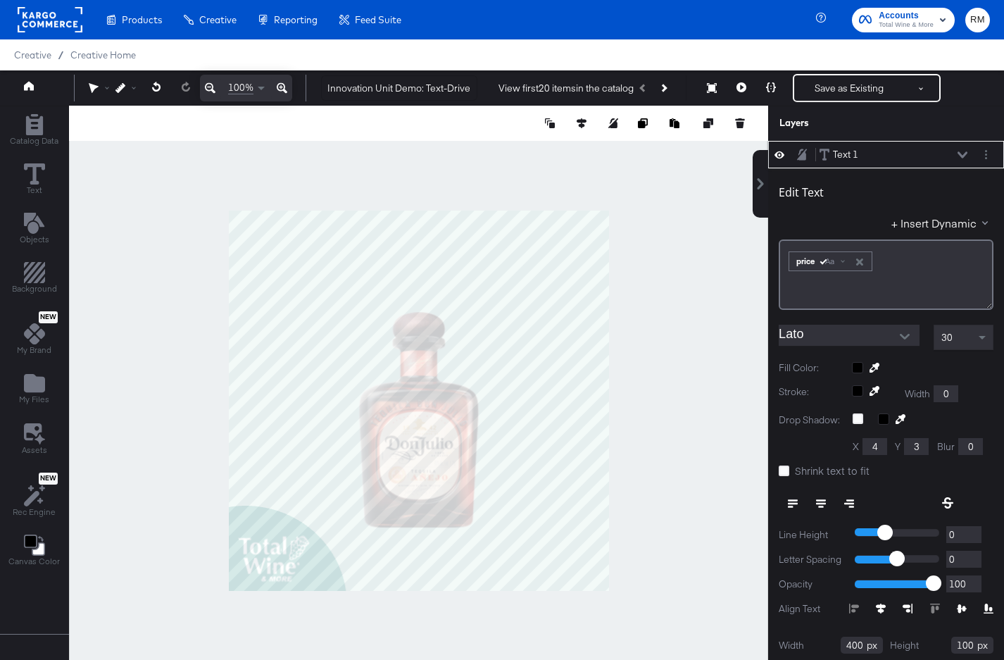
scroll to position [14, 0]
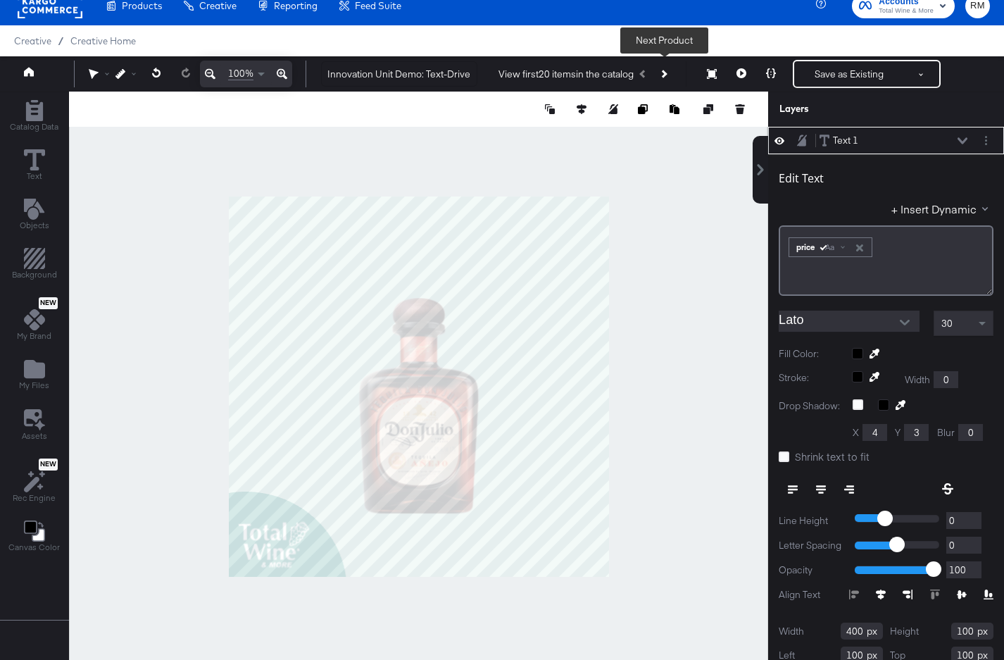
click at [663, 73] on icon "Next Product" at bounding box center [664, 74] width 8 height 8
click at [640, 80] on button "Previous Product" at bounding box center [644, 73] width 20 height 25
click at [744, 70] on icon at bounding box center [742, 73] width 10 height 10
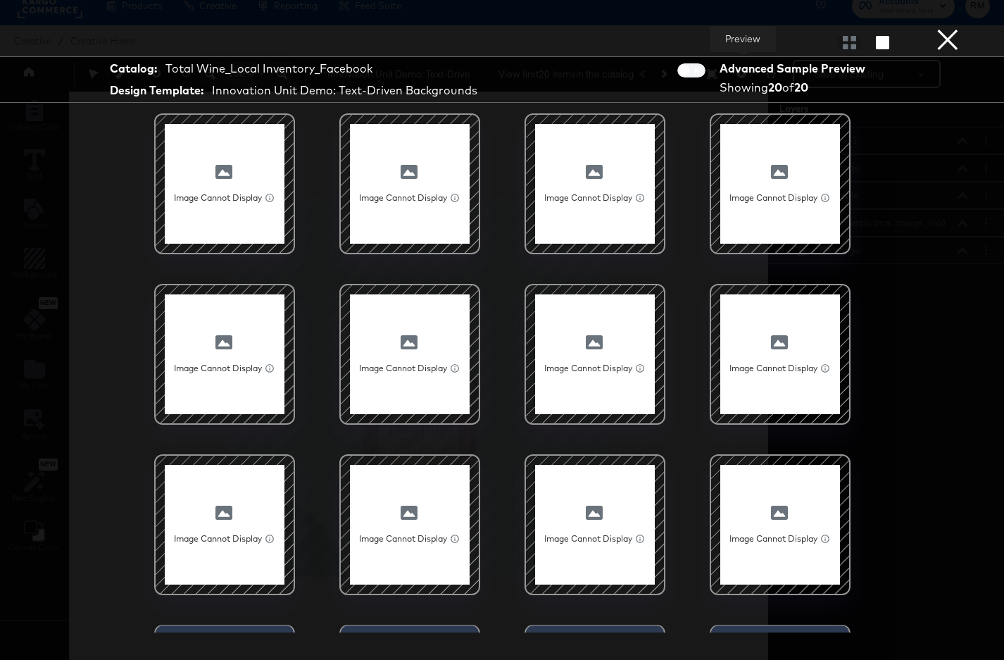
click at [940, 28] on button "×" at bounding box center [948, 14] width 28 height 28
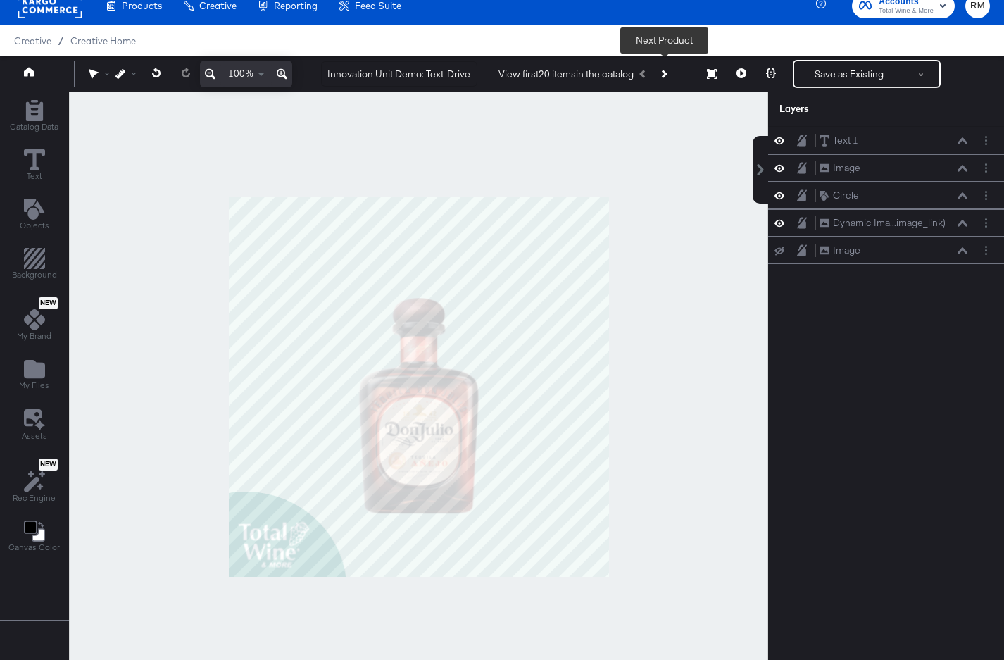
click at [666, 82] on button "Next Product" at bounding box center [664, 73] width 20 height 25
click at [644, 75] on icon "Previous Product" at bounding box center [644, 74] width 8 height 8
click at [986, 142] on icon "Layer Options" at bounding box center [986, 140] width 2 height 9
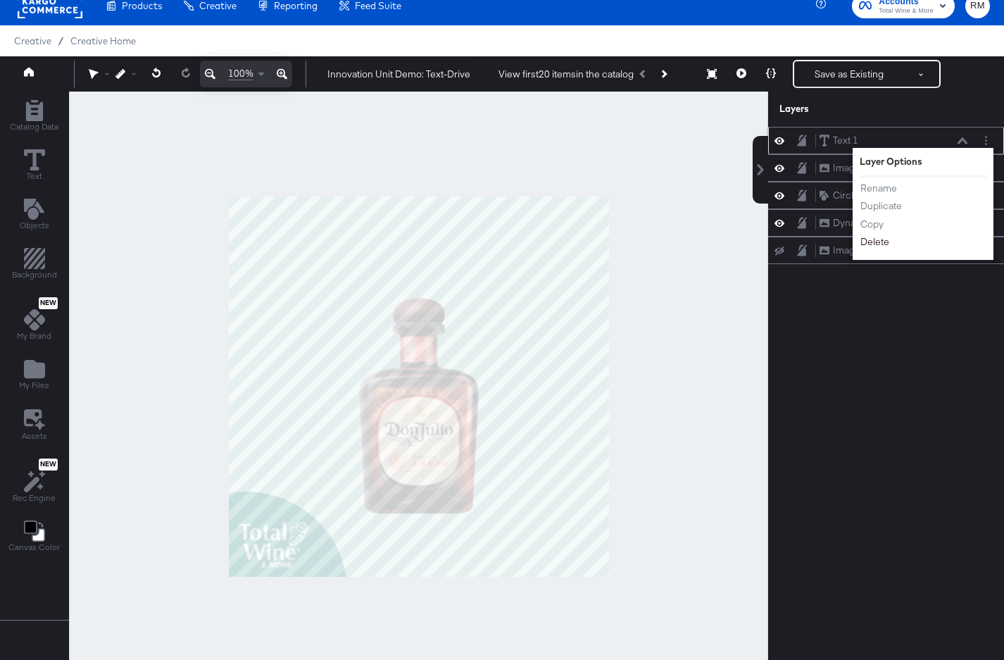
click at [883, 247] on button "Delete" at bounding box center [875, 242] width 30 height 15
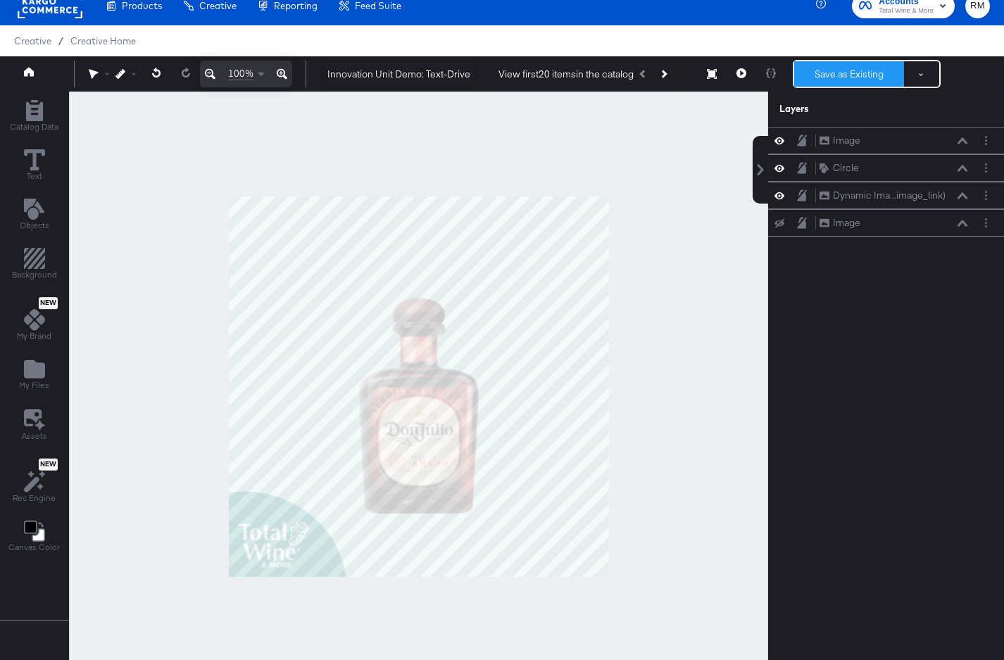
click at [817, 76] on button "Save as Existing" at bounding box center [849, 73] width 110 height 25
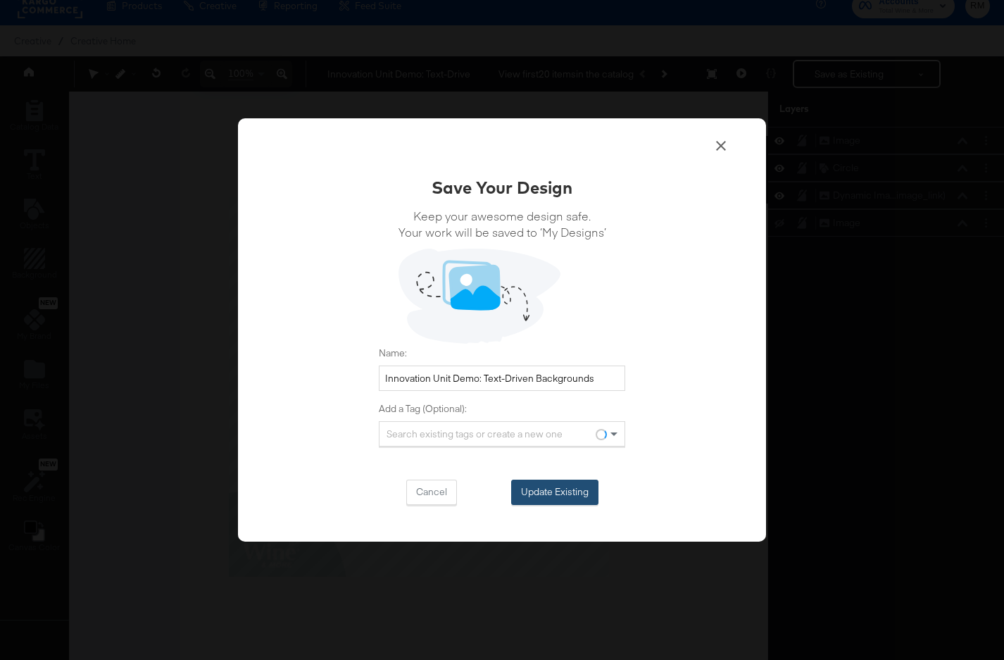
click at [543, 485] on button "Update Existing" at bounding box center [554, 492] width 87 height 25
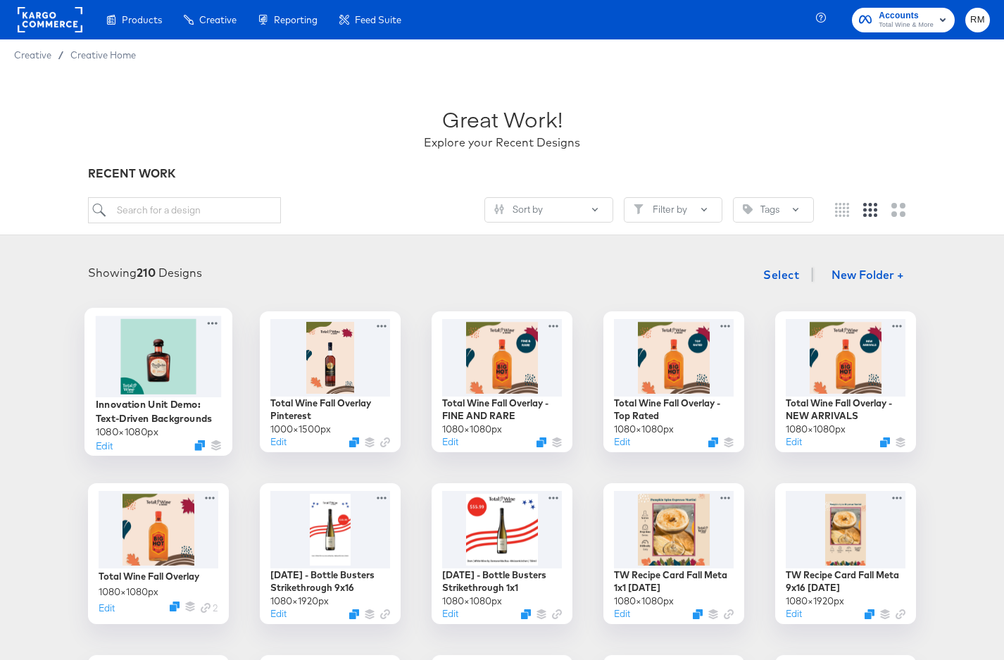
click at [192, 379] on div at bounding box center [159, 356] width 126 height 81
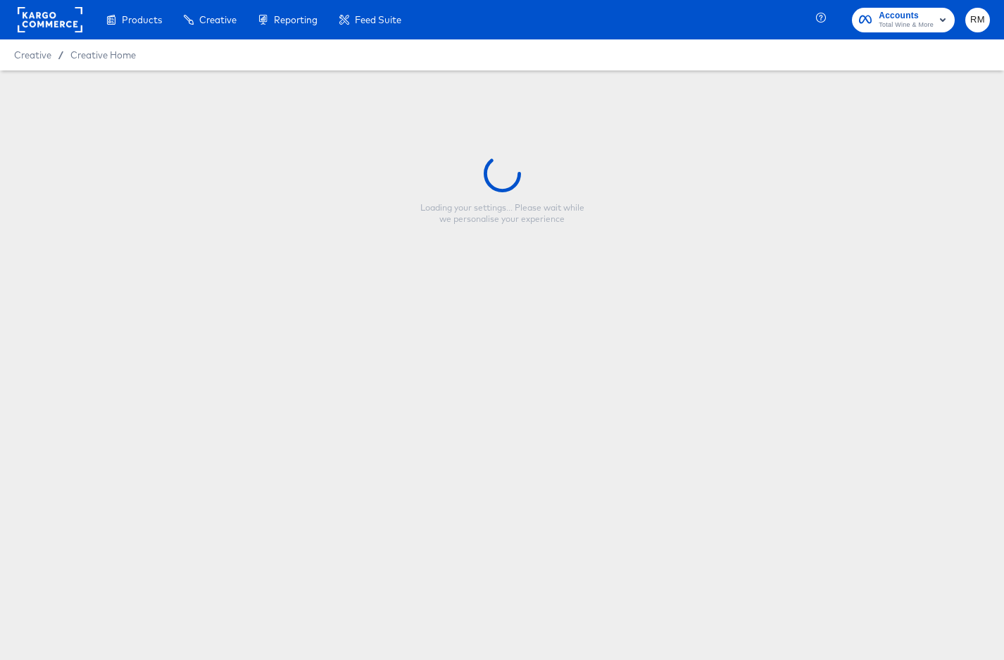
type input "Innovation Unit Demo: Text-Driven Backgrounds"
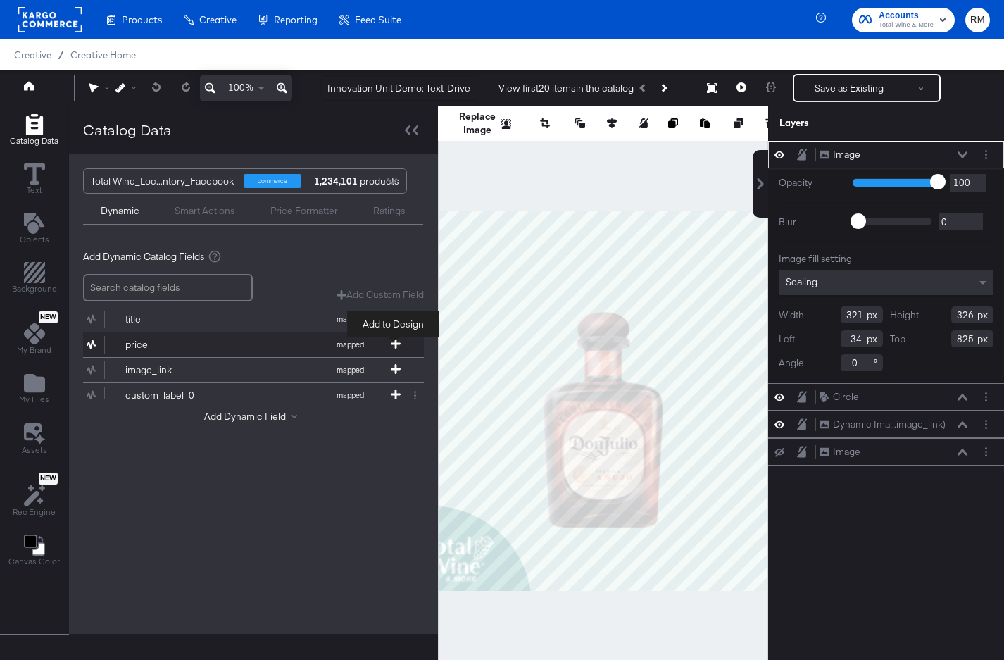
click at [391, 340] on icon at bounding box center [396, 344] width 10 height 10
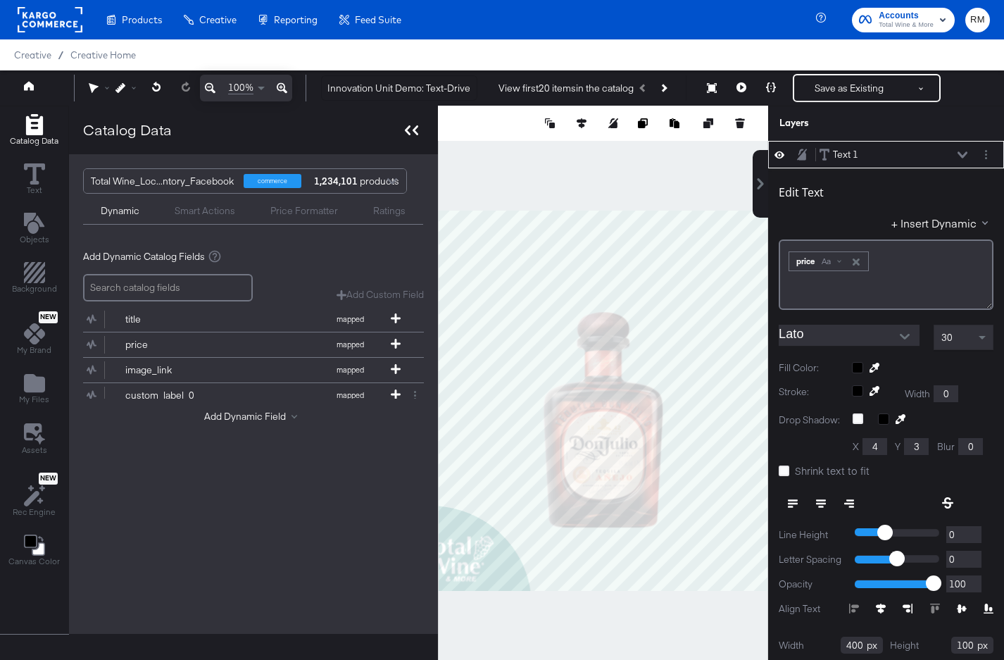
click at [411, 128] on icon at bounding box center [411, 130] width 13 height 10
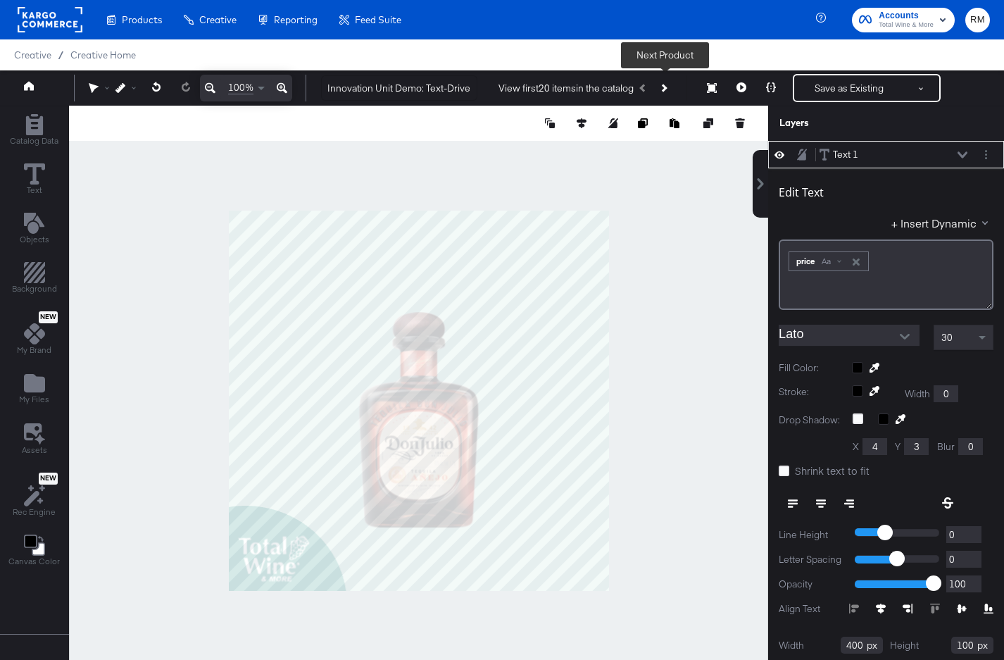
click at [664, 88] on icon "Next Product" at bounding box center [664, 88] width 8 height 8
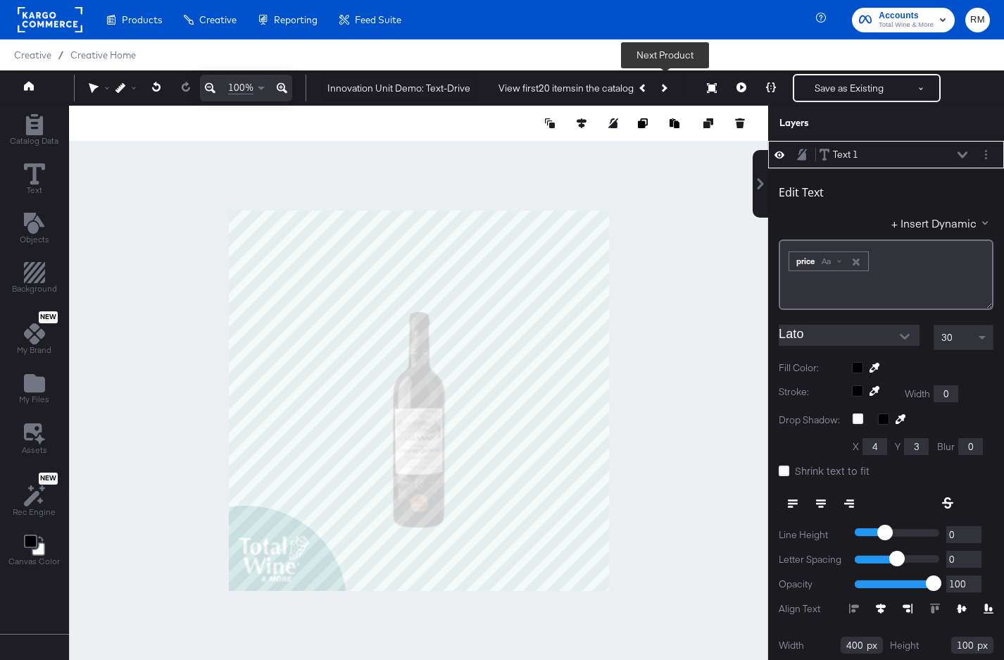
click at [664, 88] on icon "Next Product" at bounding box center [664, 88] width 8 height 8
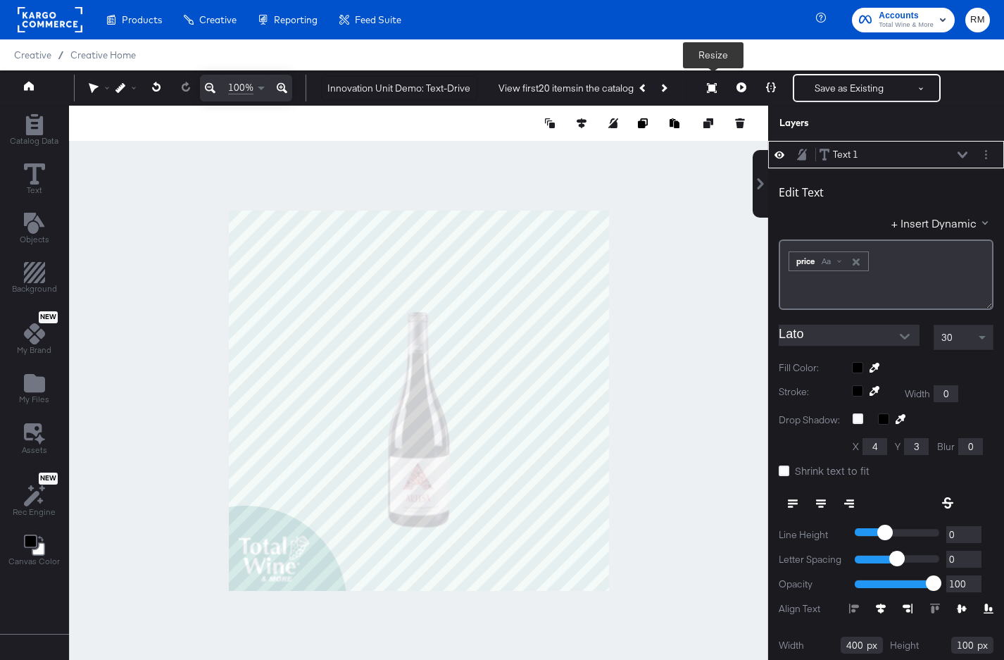
click at [716, 85] on icon at bounding box center [712, 88] width 10 height 10
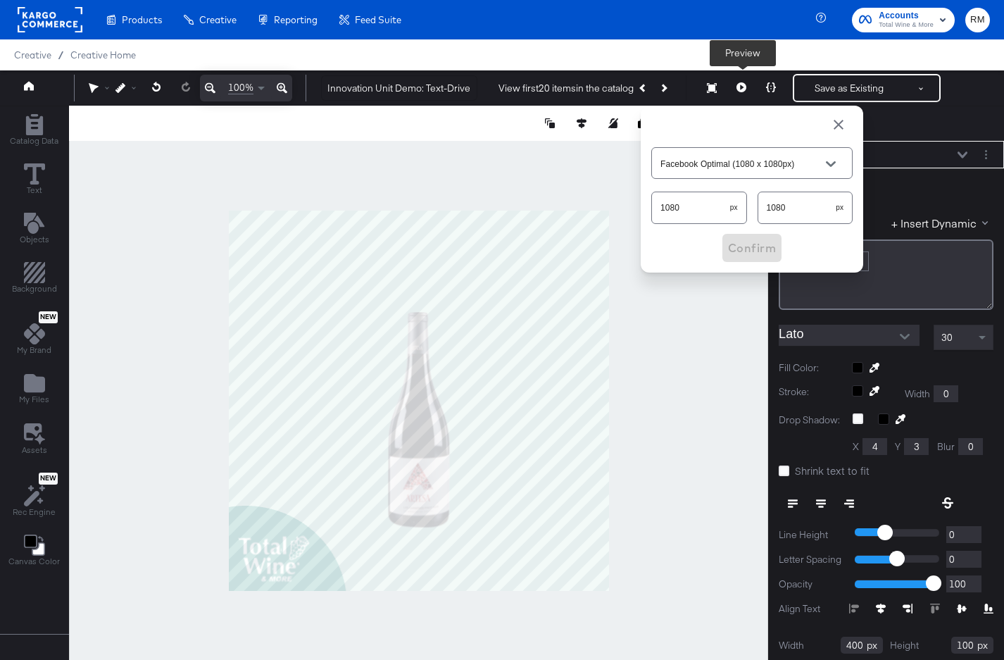
click at [752, 91] on button at bounding box center [742, 88] width 30 height 28
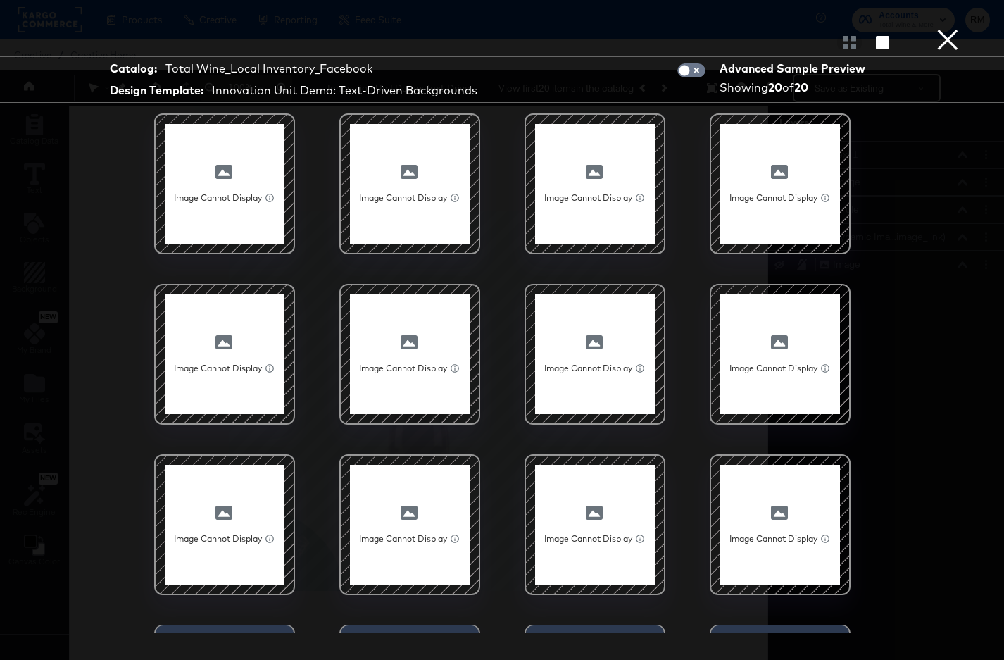
scroll to position [304, 0]
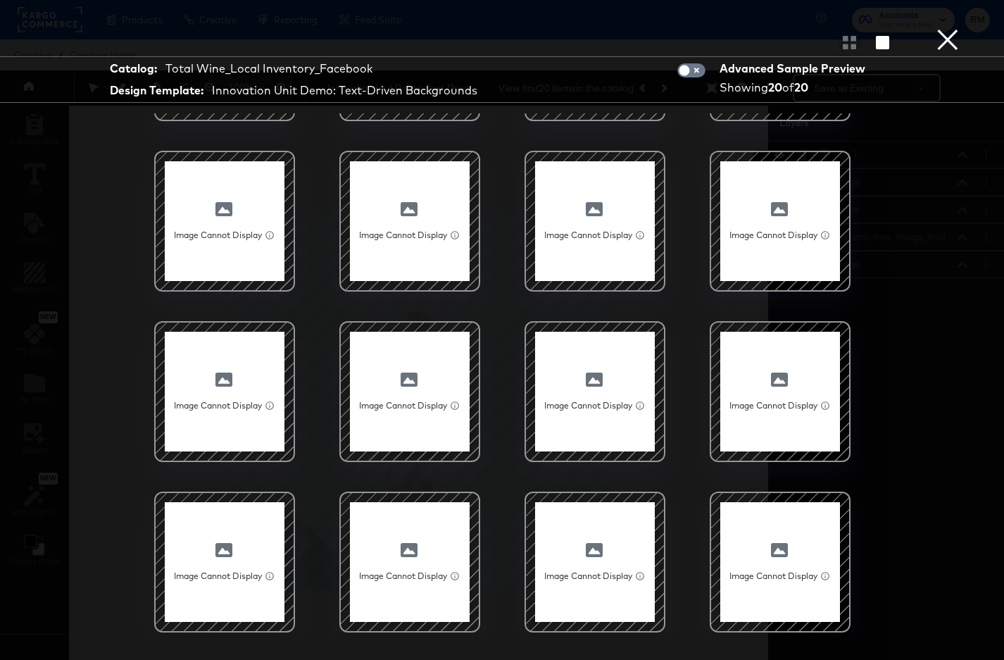
click at [618, 413] on div at bounding box center [595, 392] width 120 height 120
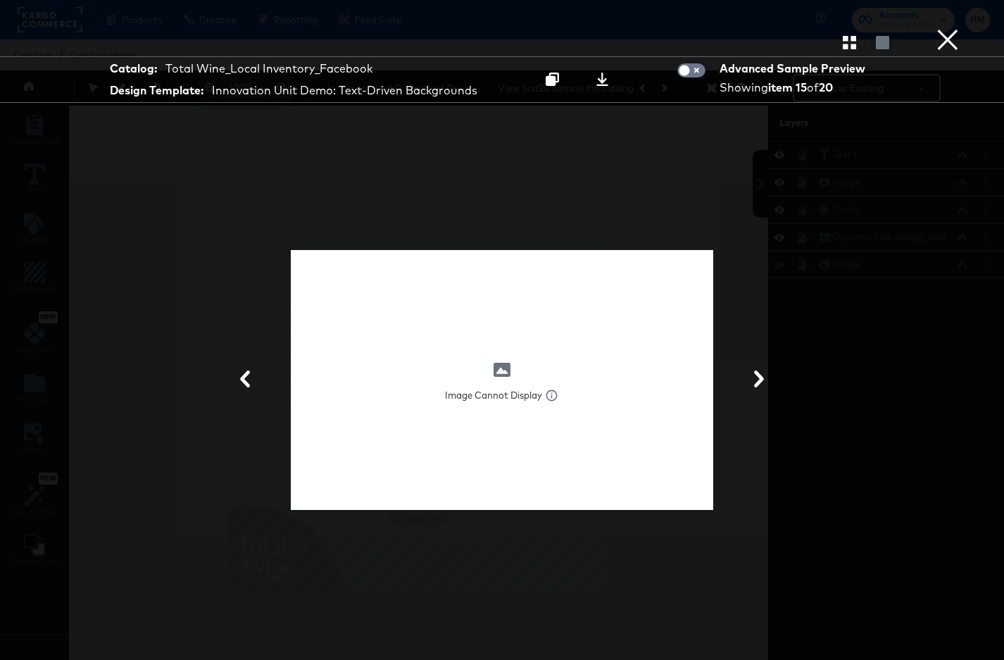
click at [936, 28] on button "×" at bounding box center [948, 14] width 28 height 28
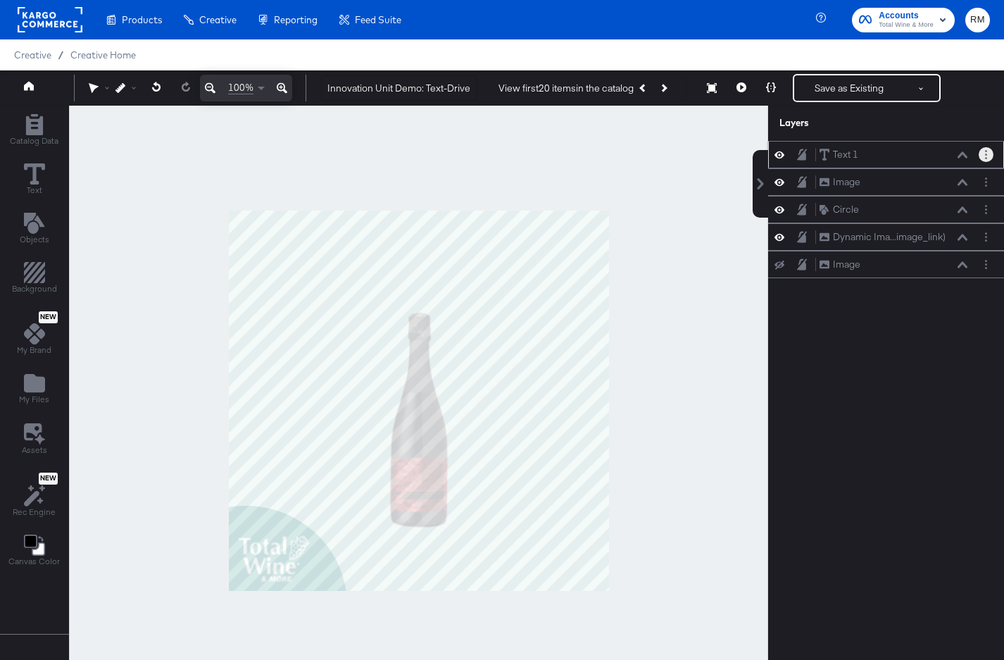
click at [983, 151] on button "Layer Options" at bounding box center [986, 154] width 15 height 15
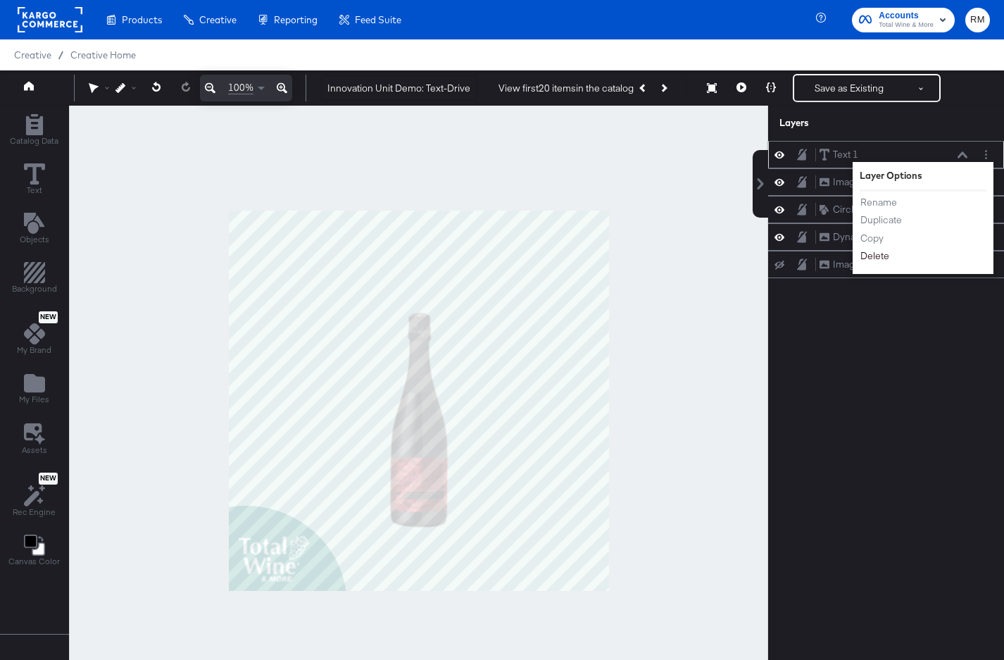
click at [877, 258] on button "Delete" at bounding box center [875, 256] width 30 height 15
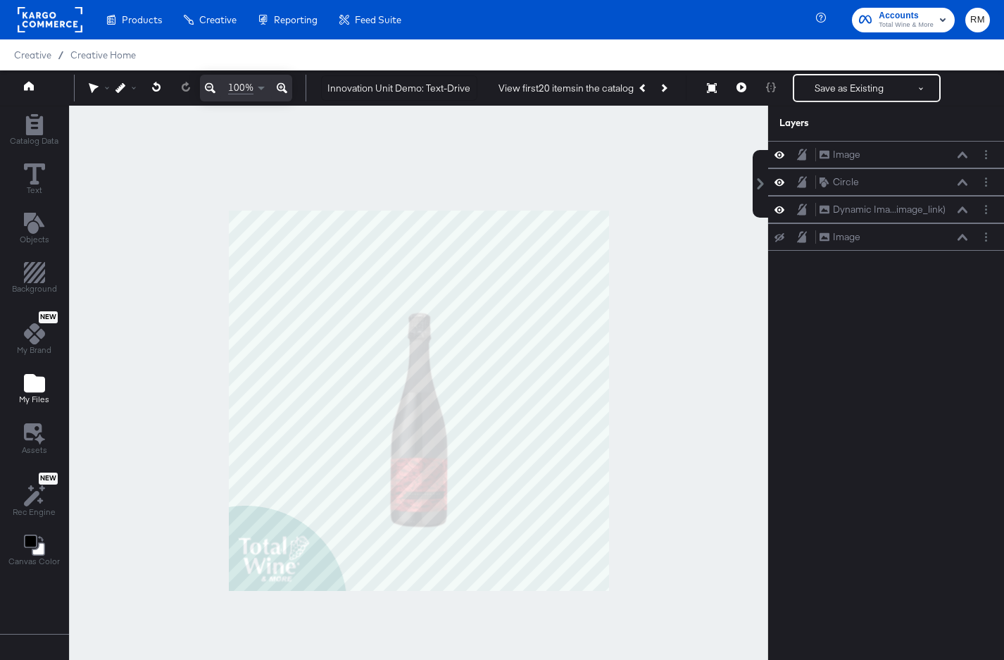
click at [24, 392] on icon "Add Files" at bounding box center [34, 383] width 21 height 18
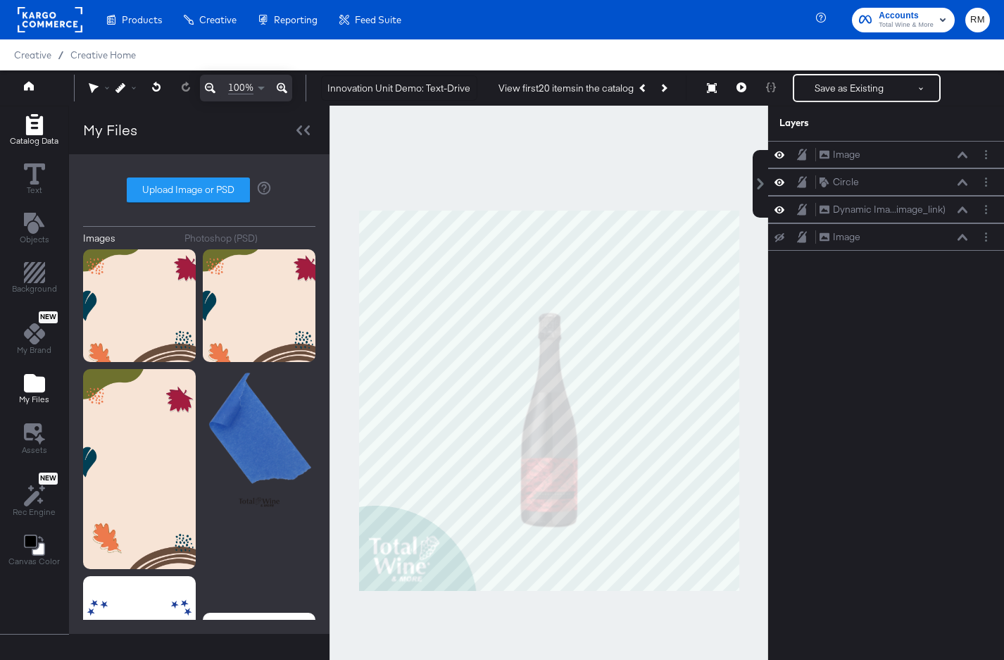
click at [39, 137] on span "Catalog Data" at bounding box center [34, 140] width 49 height 11
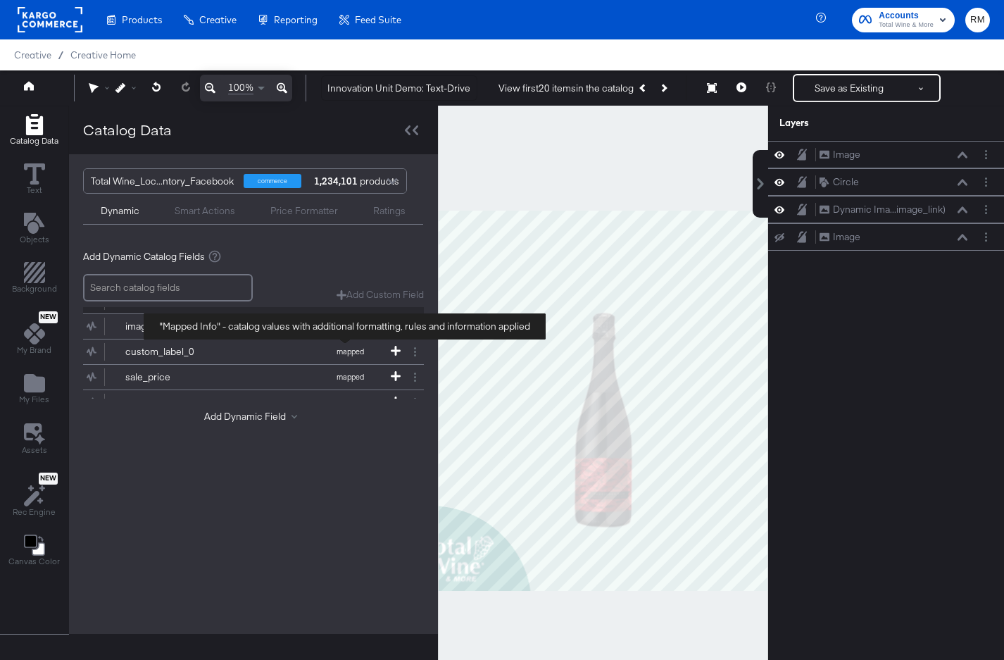
scroll to position [52, 0]
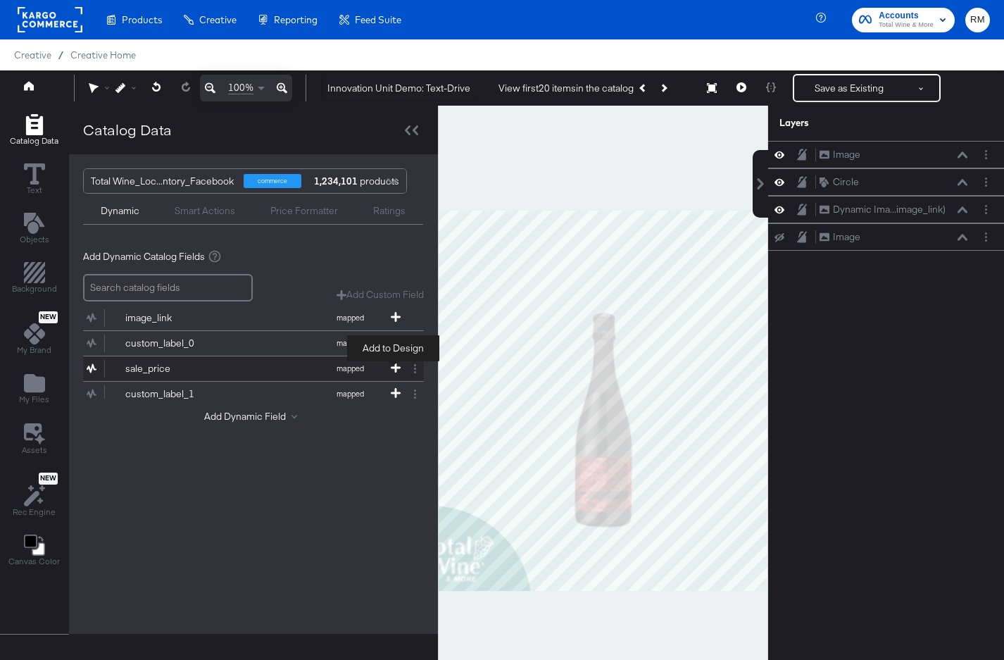
click at [399, 366] on icon at bounding box center [396, 368] width 10 height 10
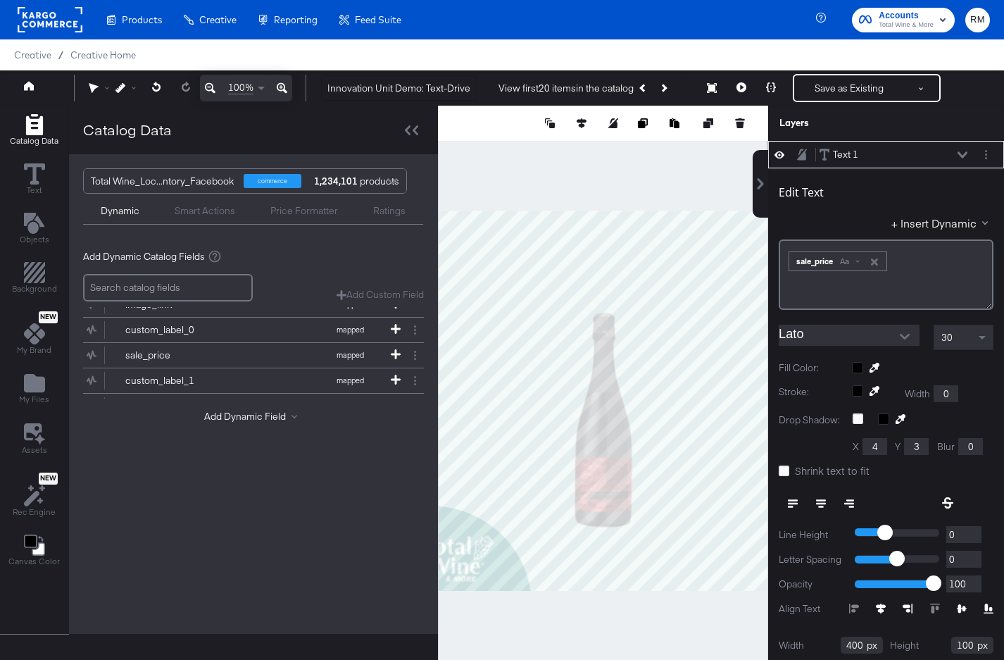
scroll to position [0, 0]
click at [409, 123] on div at bounding box center [411, 130] width 25 height 20
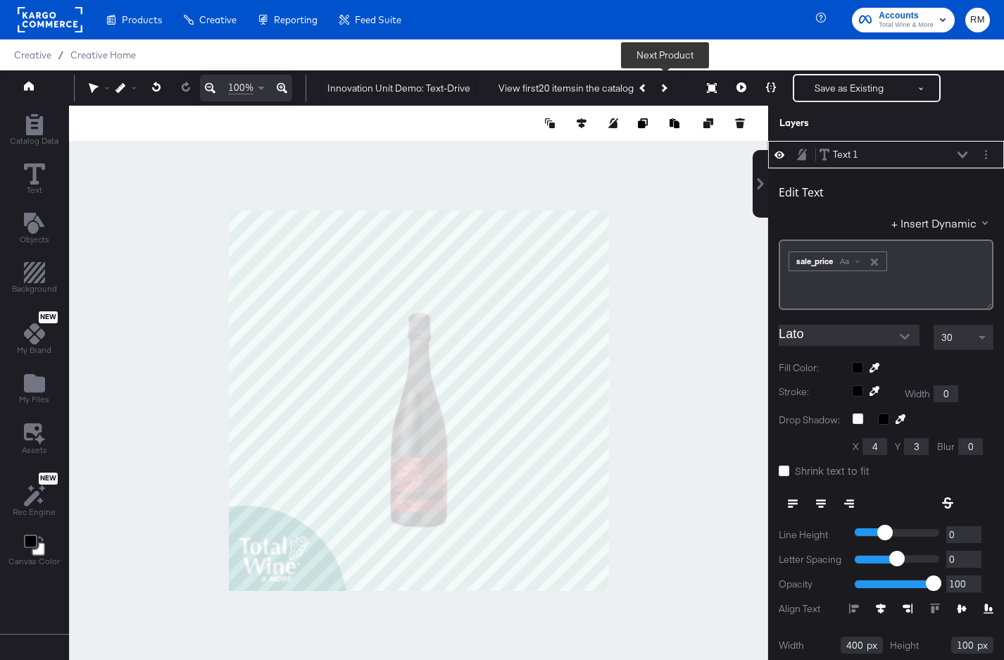
click at [656, 86] on button "Next Product" at bounding box center [664, 87] width 20 height 25
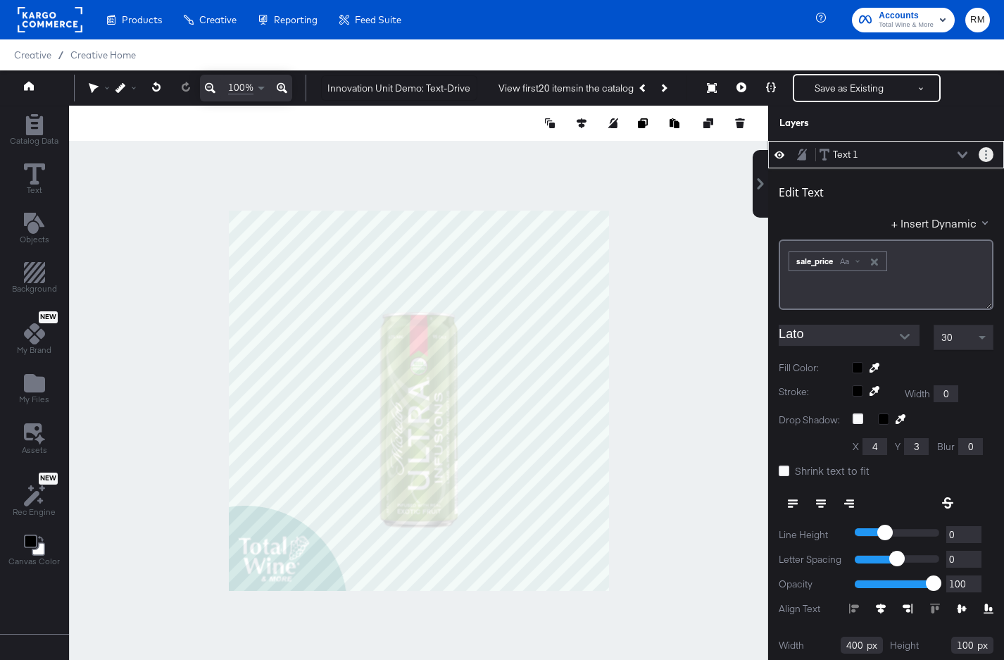
click at [990, 156] on button "Layer Options" at bounding box center [986, 154] width 15 height 15
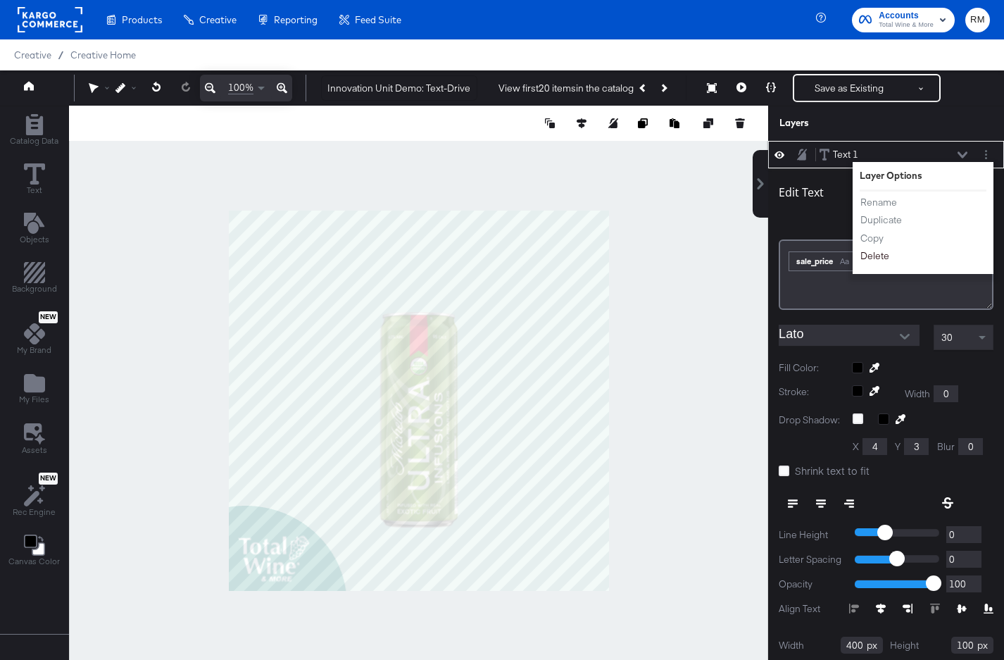
click at [875, 255] on button "Delete" at bounding box center [875, 256] width 30 height 15
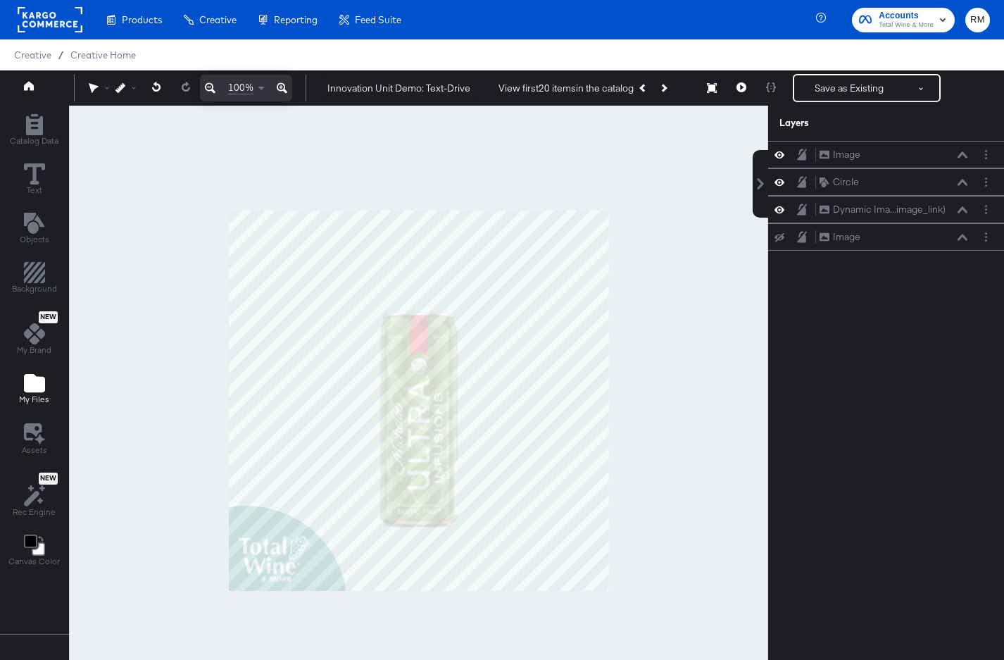
click at [37, 372] on button "My Files" at bounding box center [34, 390] width 47 height 40
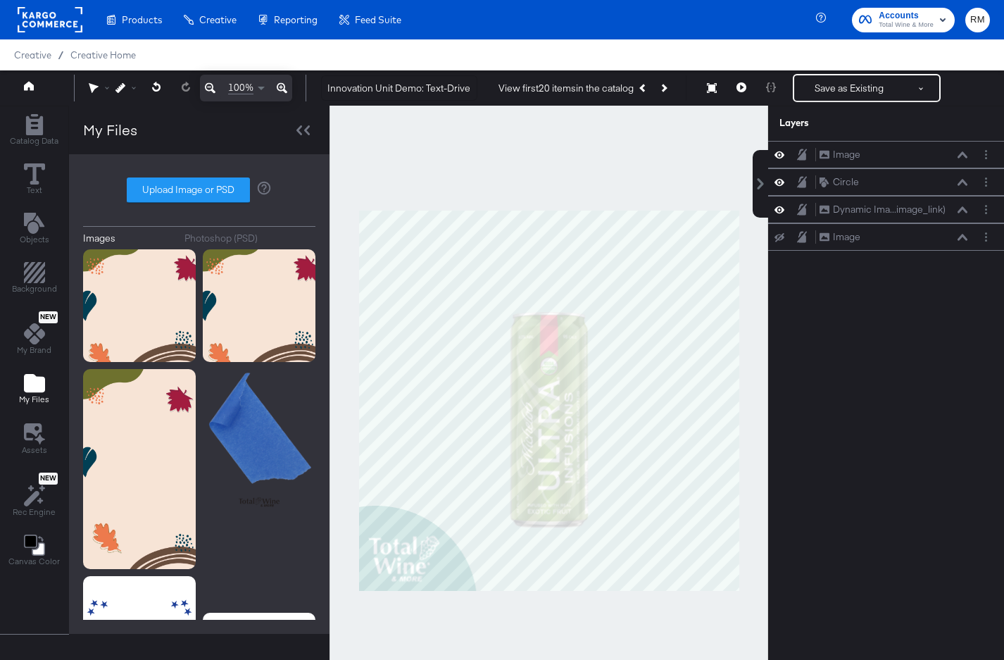
click at [40, 110] on div "Catalog Data Text Objects Background New My Brand My Files Assets New Rec Engin…" at bounding box center [34, 341] width 68 height 470
click at [851, 91] on button "Save as Existing" at bounding box center [849, 87] width 110 height 25
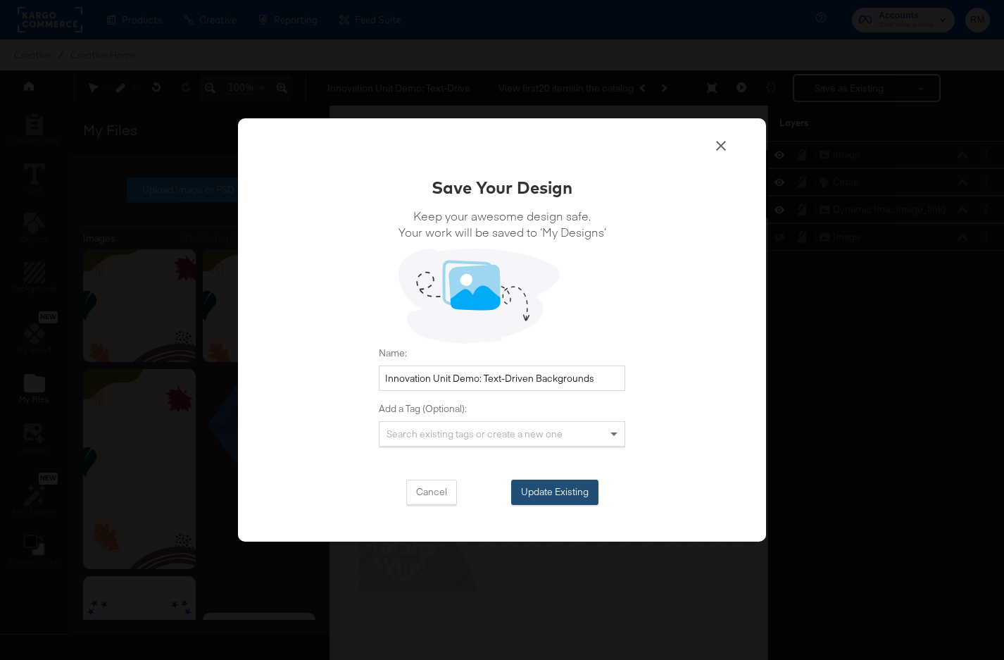
click at [556, 501] on button "Update Existing" at bounding box center [554, 492] width 87 height 25
